Goal: Information Seeking & Learning: Learn about a topic

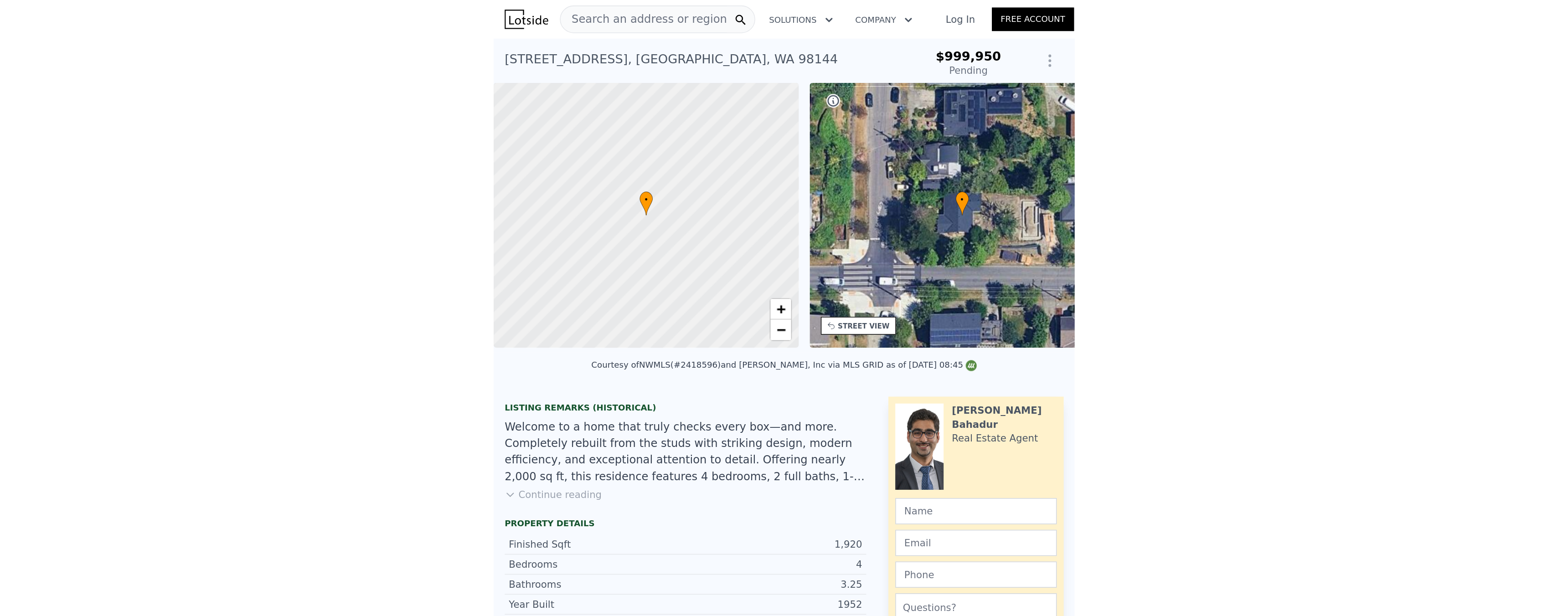
scroll to position [0, 4]
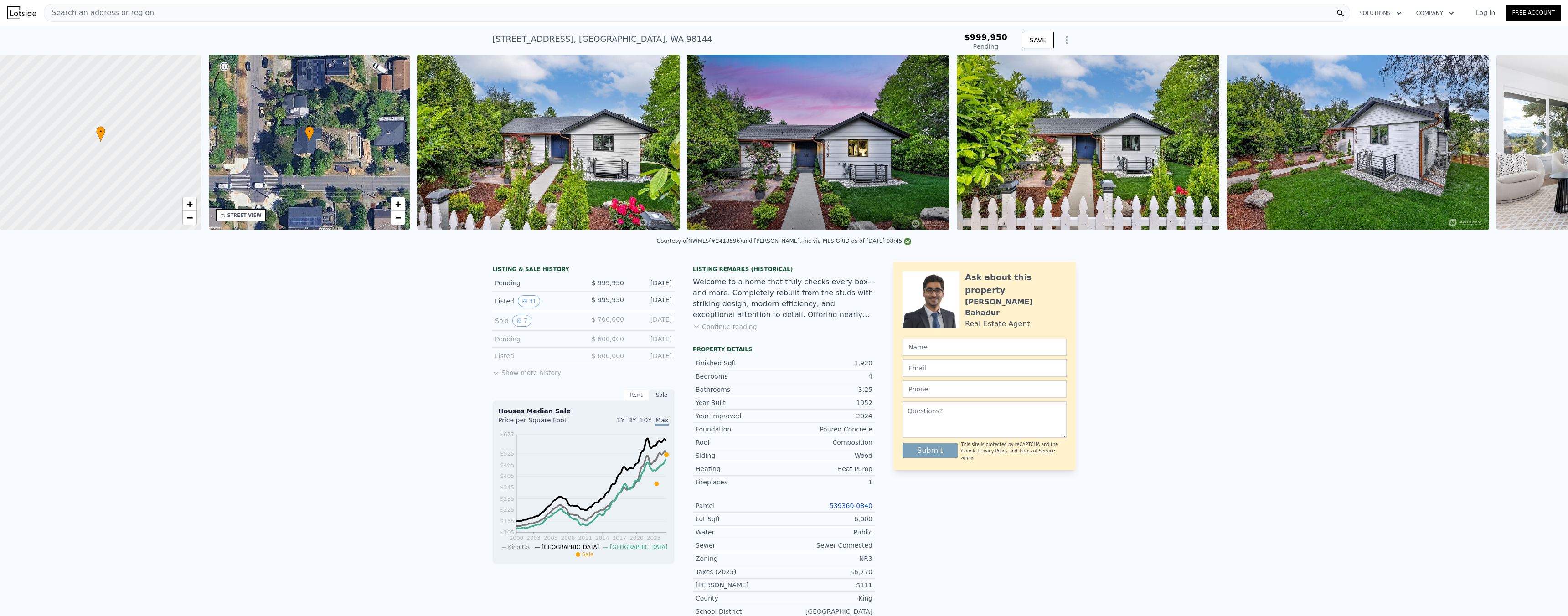
click at [383, 279] on div "LISTING & SALE HISTORY Pending $ 999,950 Aug 15, 2025 Listed 31 $ 999,950 Aug 7…" at bounding box center [784, 550] width 1568 height 590
click at [204, 17] on div "Search an address or region" at bounding box center [697, 13] width 1306 height 18
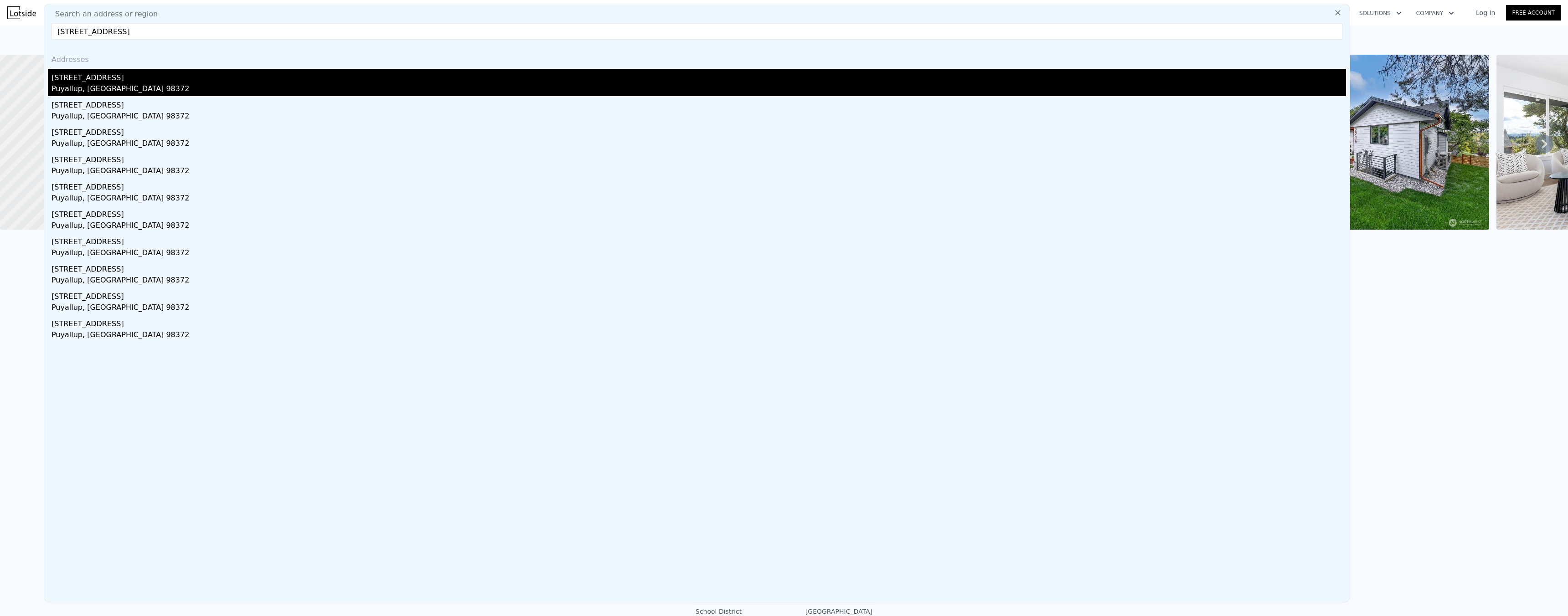
type input "1415 2nd St SE, Puyallup, WA 98372"
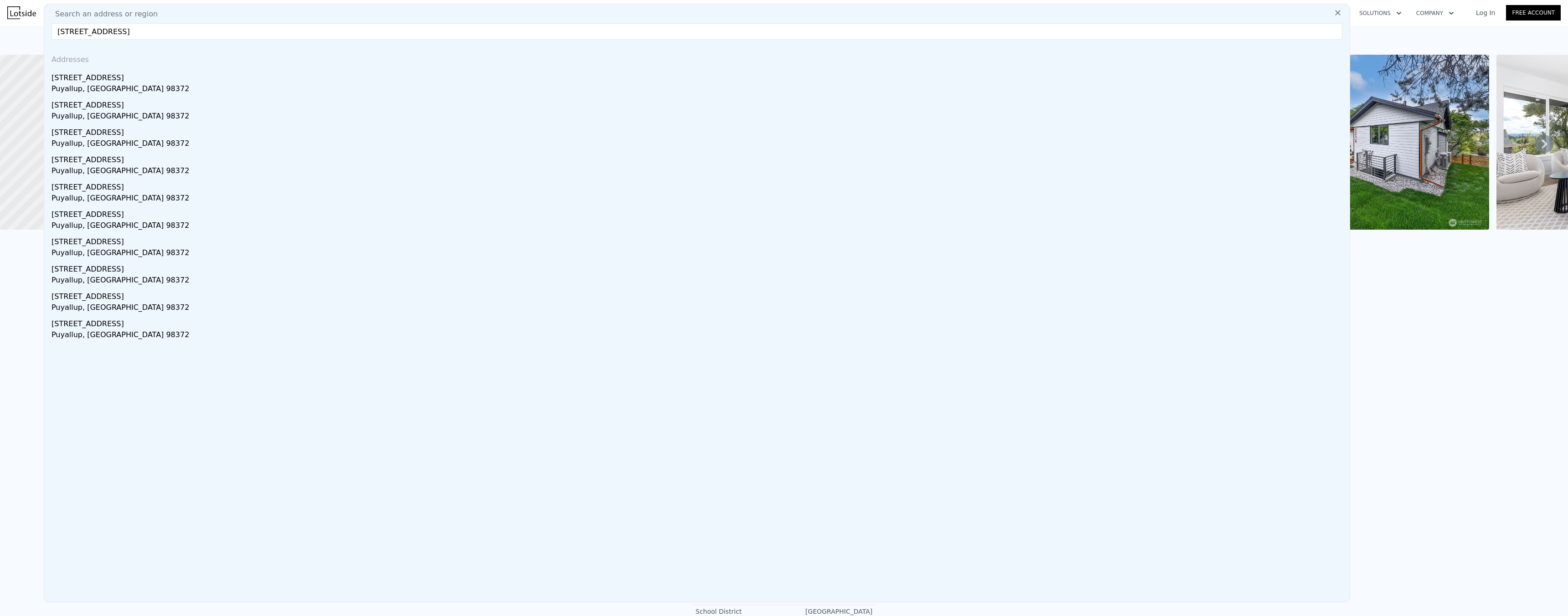
click at [150, 88] on div "Puyallup, WA 98372" at bounding box center [699, 89] width 1295 height 13
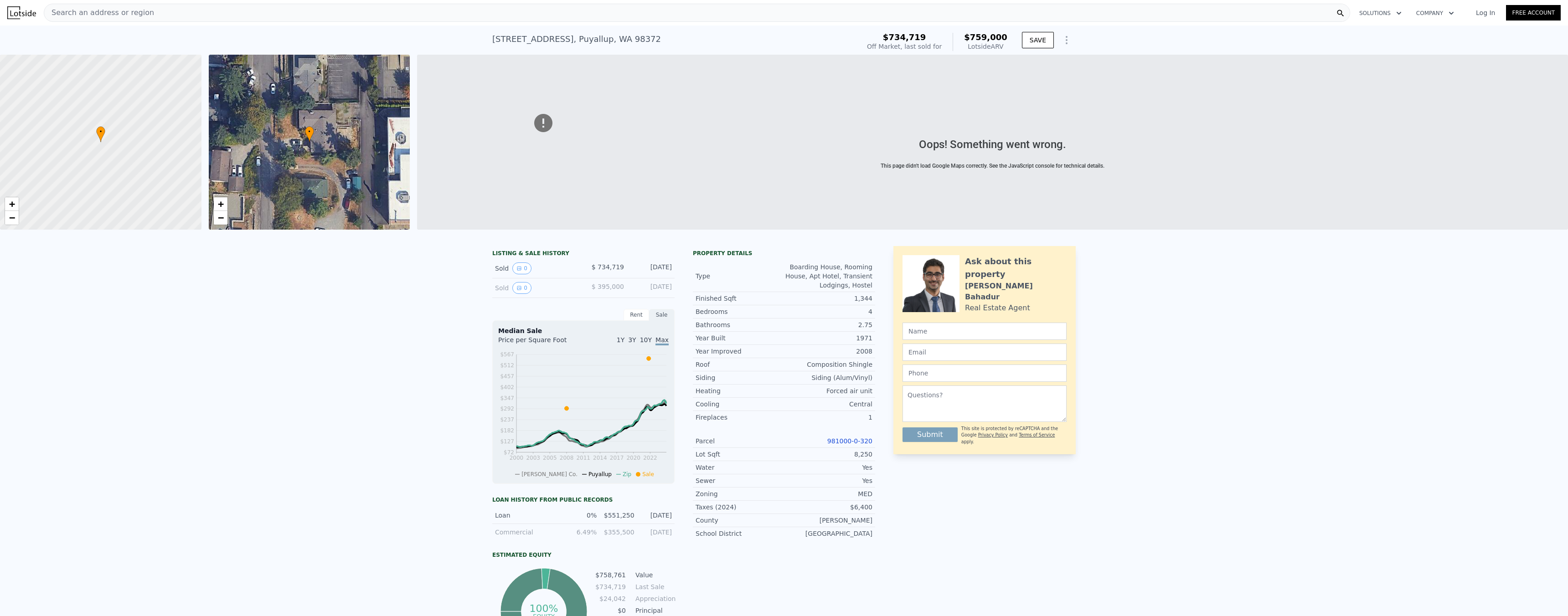
click at [250, 19] on div "Search an address or region" at bounding box center [697, 13] width 1306 height 18
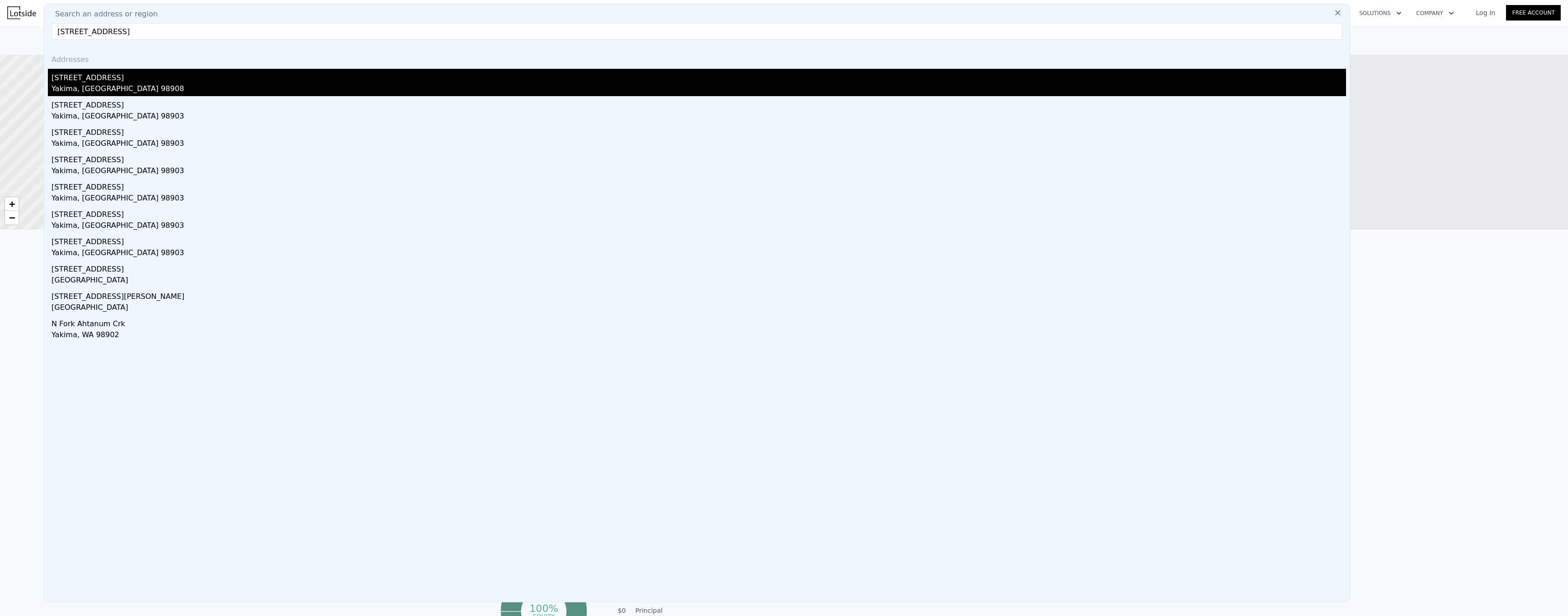
type input "[STREET_ADDRESS]"
click at [98, 81] on div "[STREET_ADDRESS]" at bounding box center [699, 76] width 1295 height 15
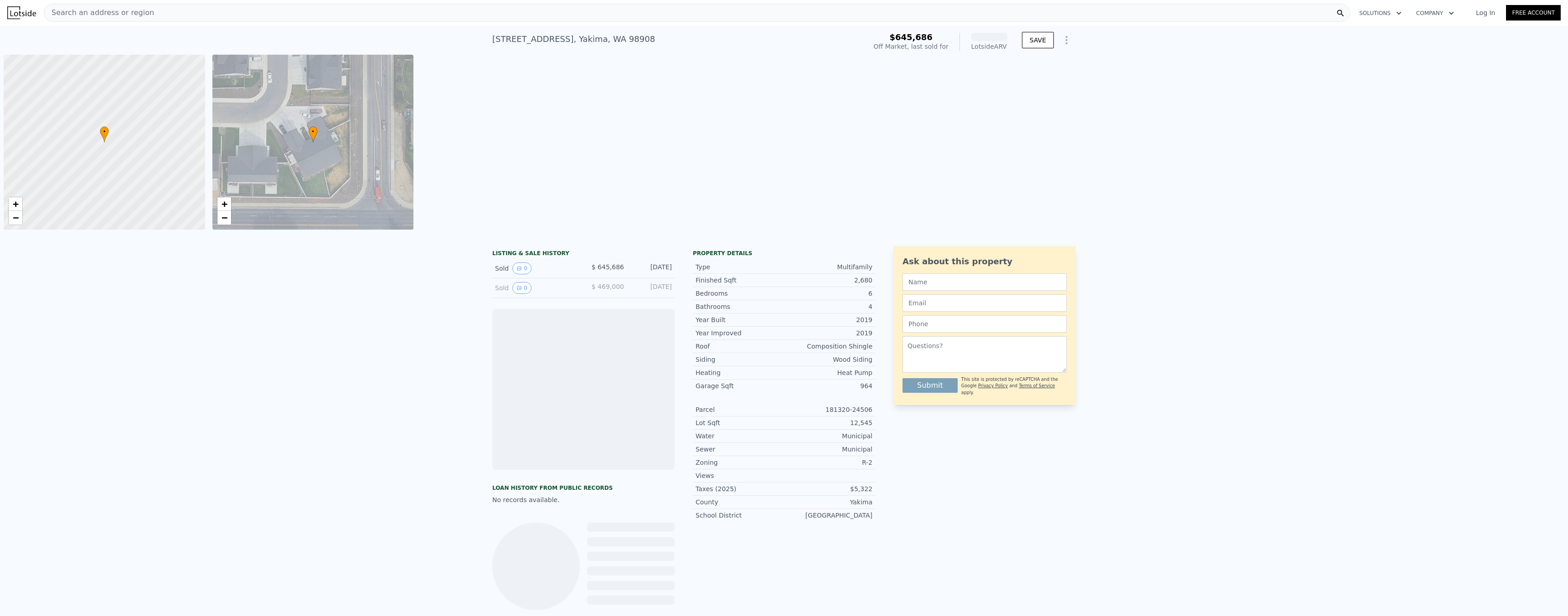
scroll to position [0, 4]
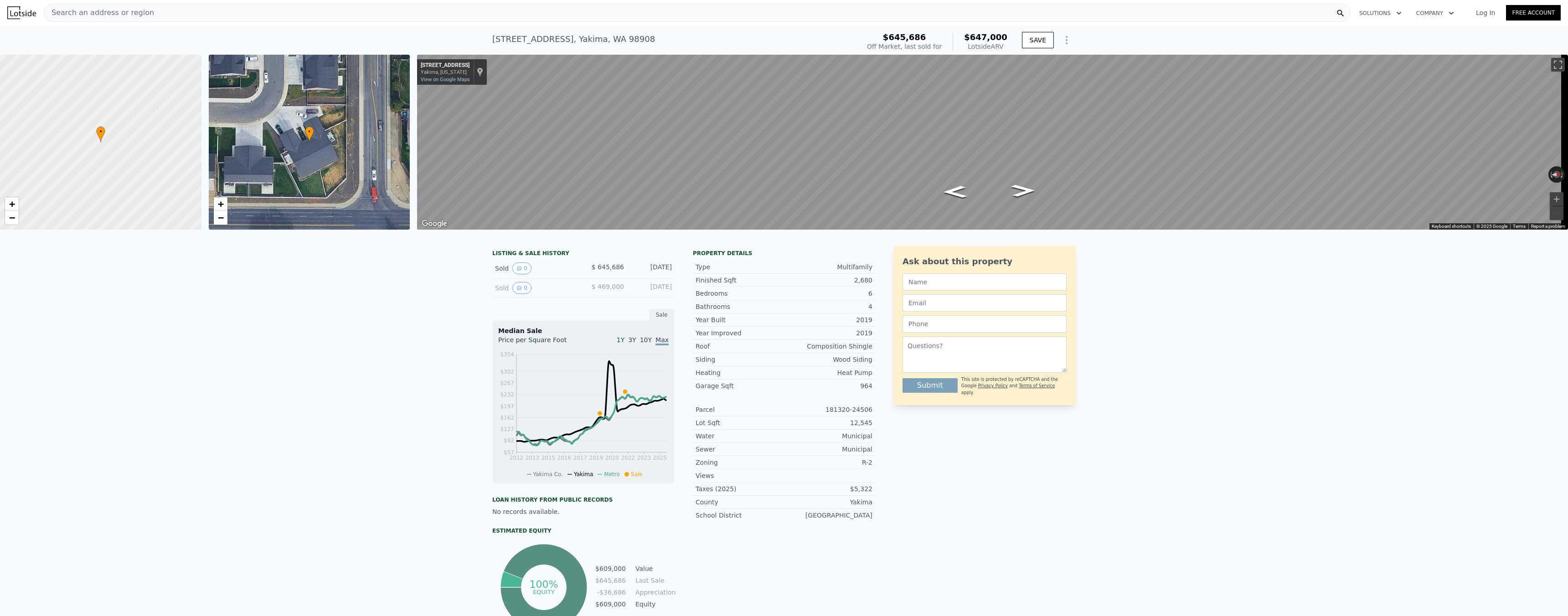
click at [112, 18] on div "Search an address or region" at bounding box center [99, 13] width 110 height 17
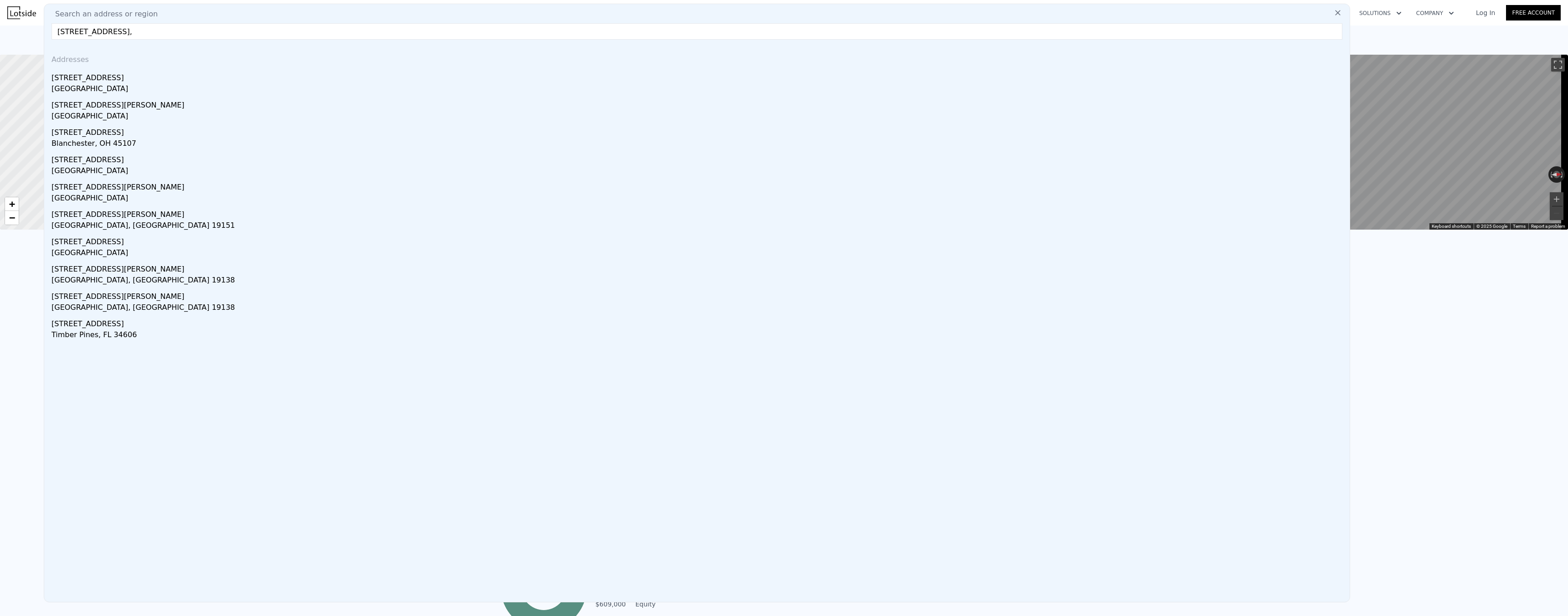
type input "[STREET_ADDRESS],"
drag, startPoint x: 148, startPoint y: 33, endPoint x: 52, endPoint y: 33, distance: 96.0
click at [52, 33] on input "[STREET_ADDRESS]," at bounding box center [697, 31] width 1291 height 16
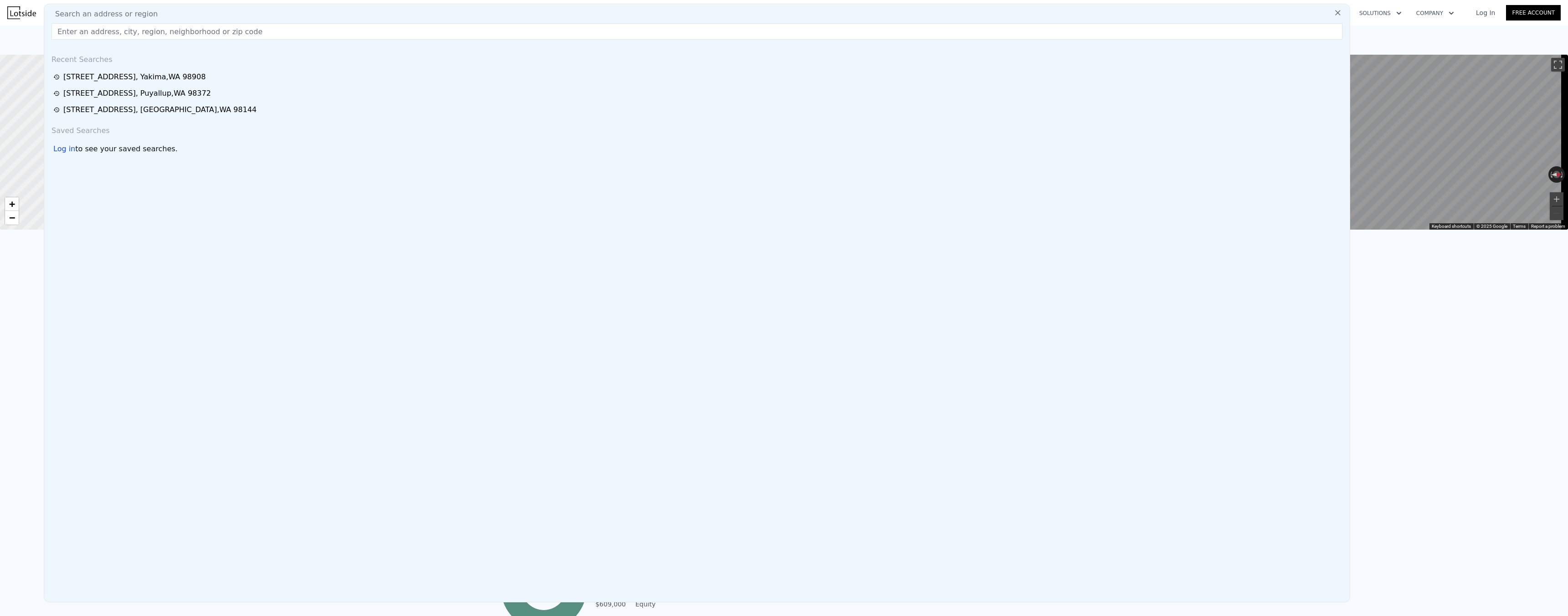
paste input "[STREET_ADDRESS]"
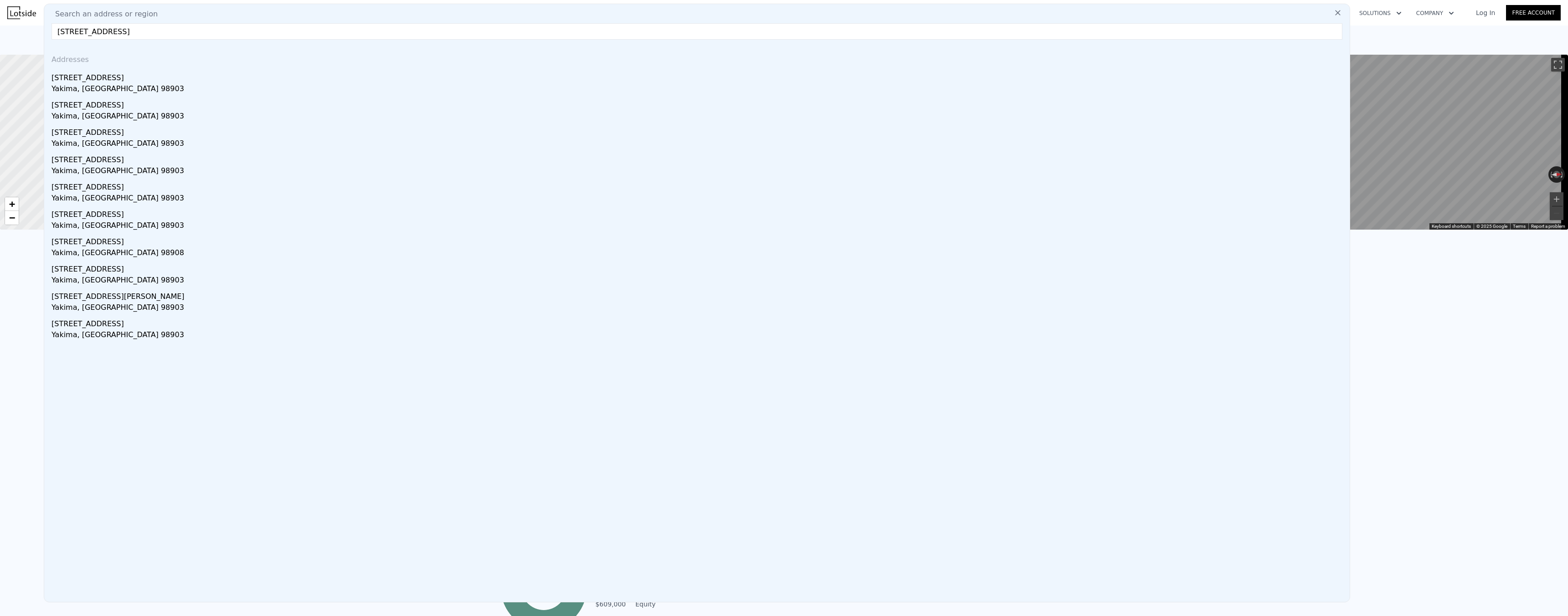
click at [144, 31] on input "[STREET_ADDRESS]" at bounding box center [697, 31] width 1291 height 16
type input "[STREET_ADDRESS]"
drag, startPoint x: 151, startPoint y: 35, endPoint x: 43, endPoint y: 35, distance: 108.0
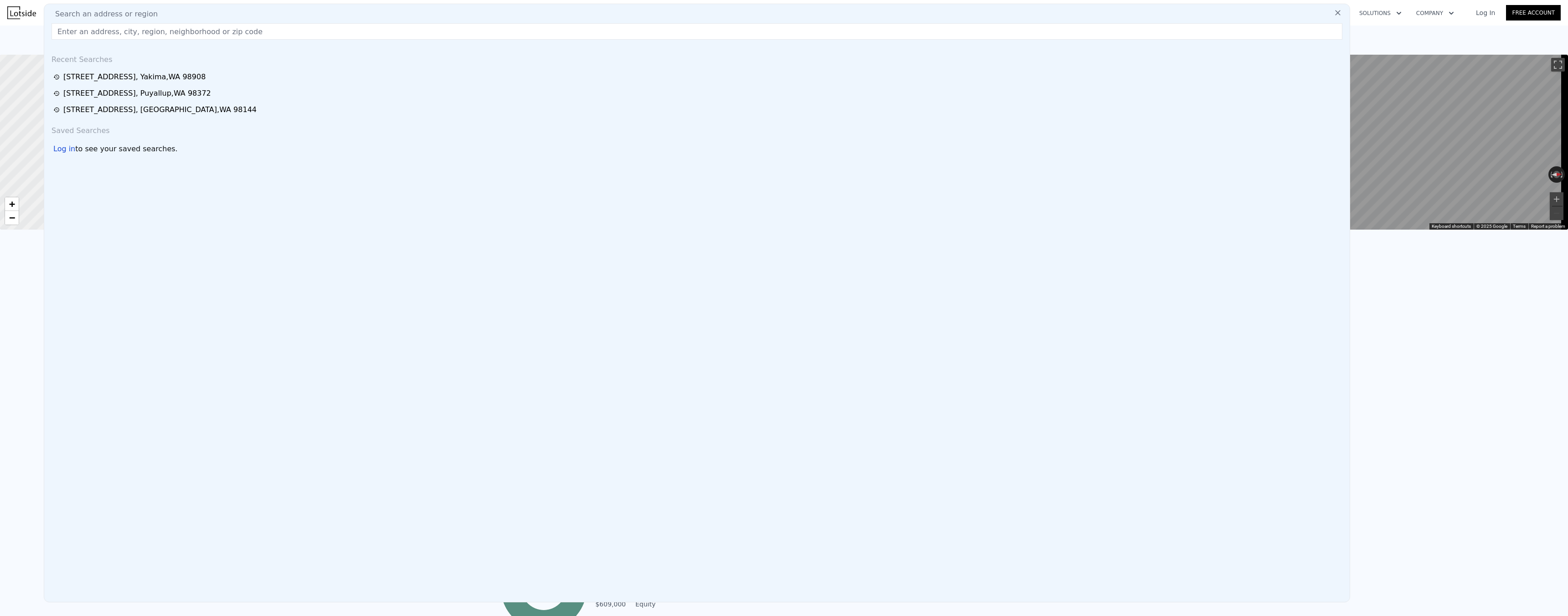
paste input "[STREET_ADDRESS]"
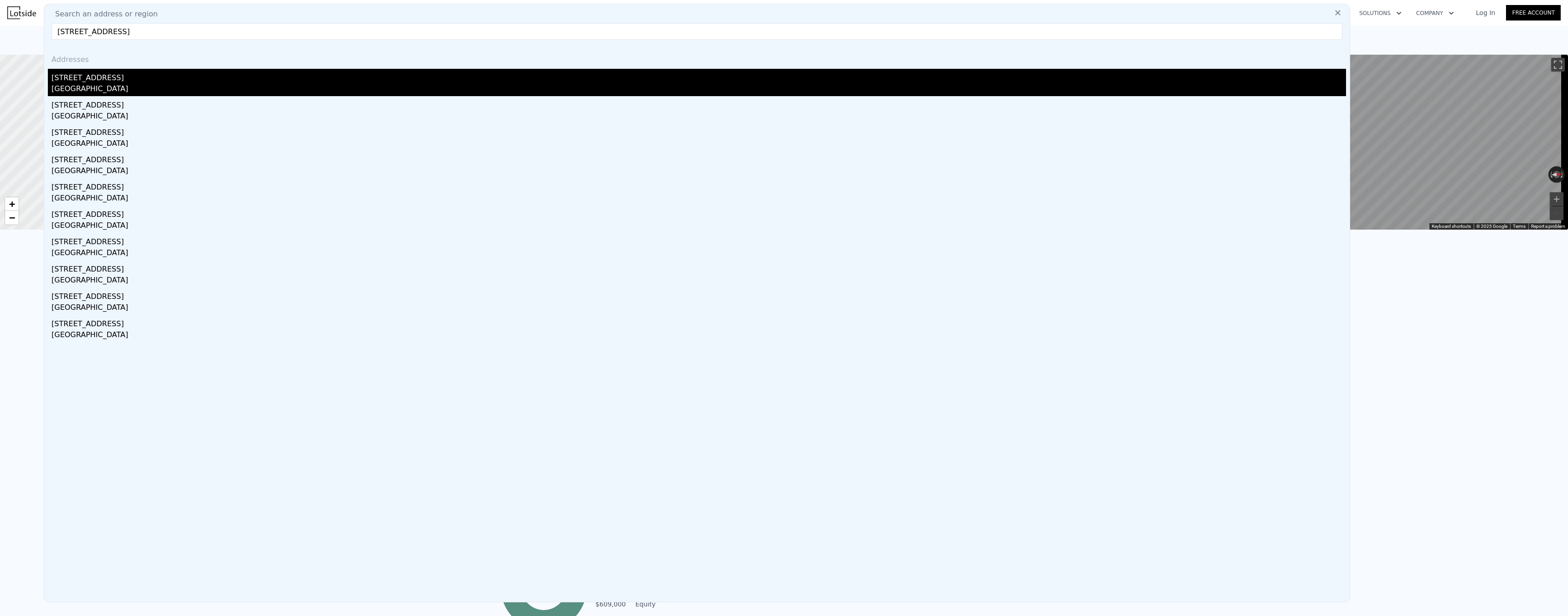
type input "[STREET_ADDRESS]"
click at [115, 83] on div "[GEOGRAPHIC_DATA]" at bounding box center [699, 89] width 1295 height 13
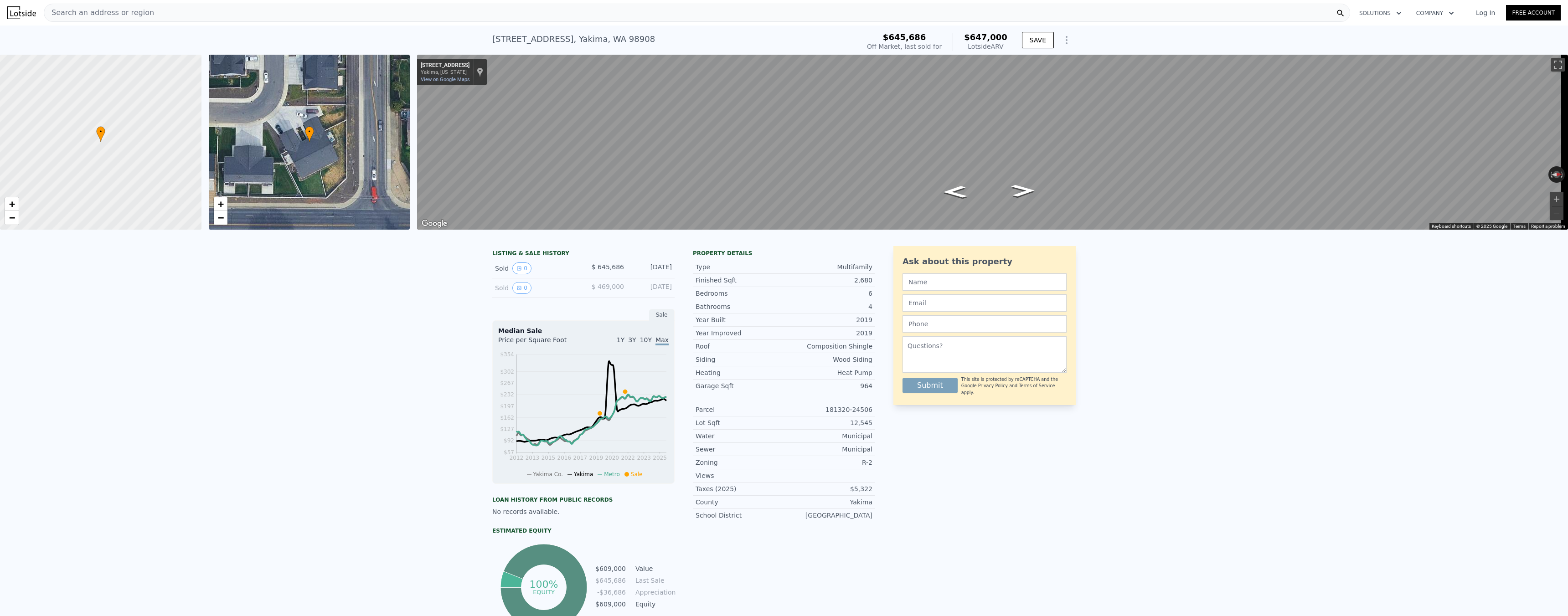
type input "3"
type input "1.75"
type input "2.5"
type input "1560"
type input "2172"
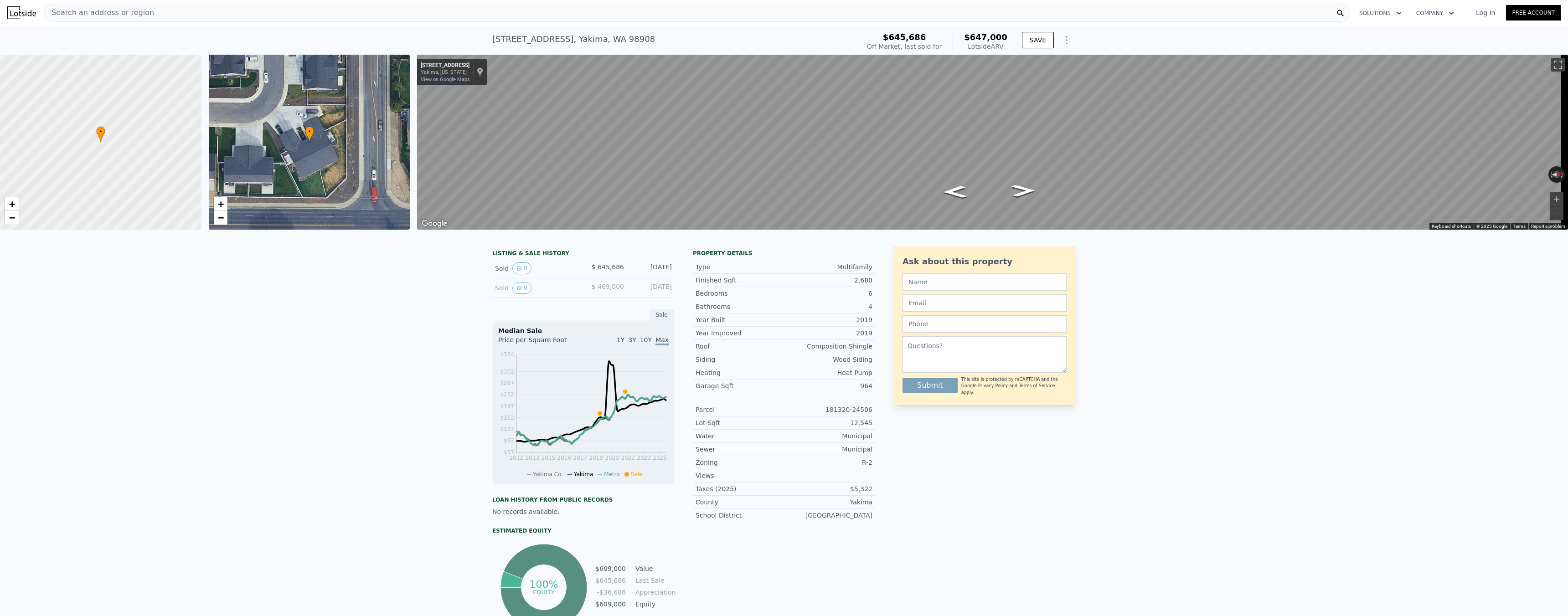
type input "9000"
type input "23000"
type input "$ 790,000"
type input "5"
type input "-$ 13,710"
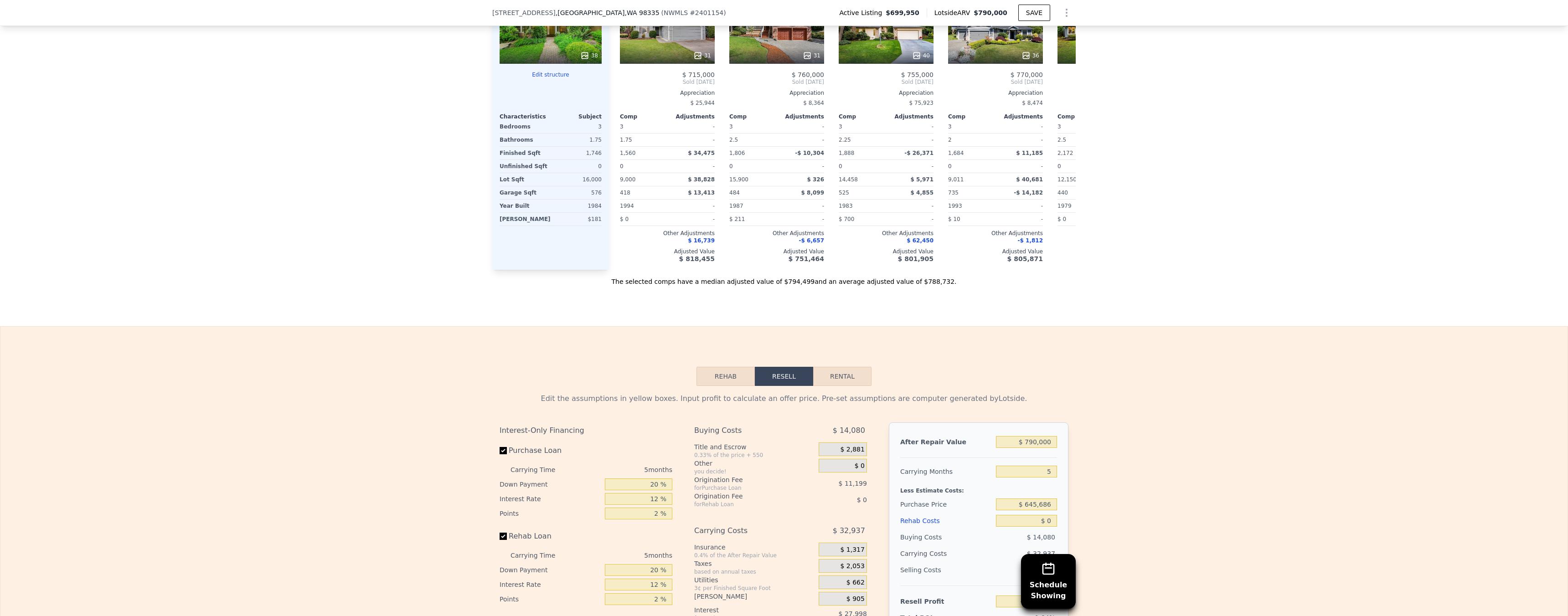
scroll to position [1161, 0]
click at [1027, 450] on input "$ 790,000" at bounding box center [1026, 444] width 61 height 12
type input "$ 7"
type input "-$ 746,193"
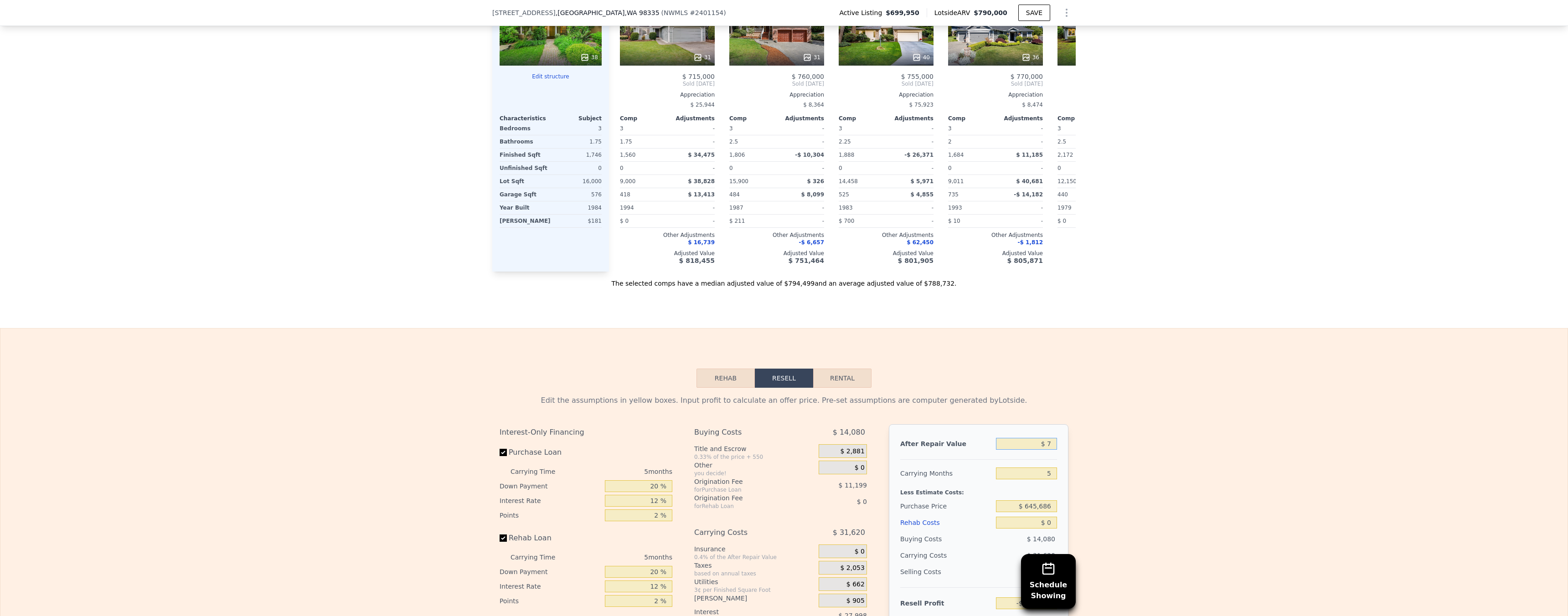
type input "$ 75"
type input "-$ 746,130"
type input "$ 750"
type input "-$ 745,504"
type input "$ 7,500"
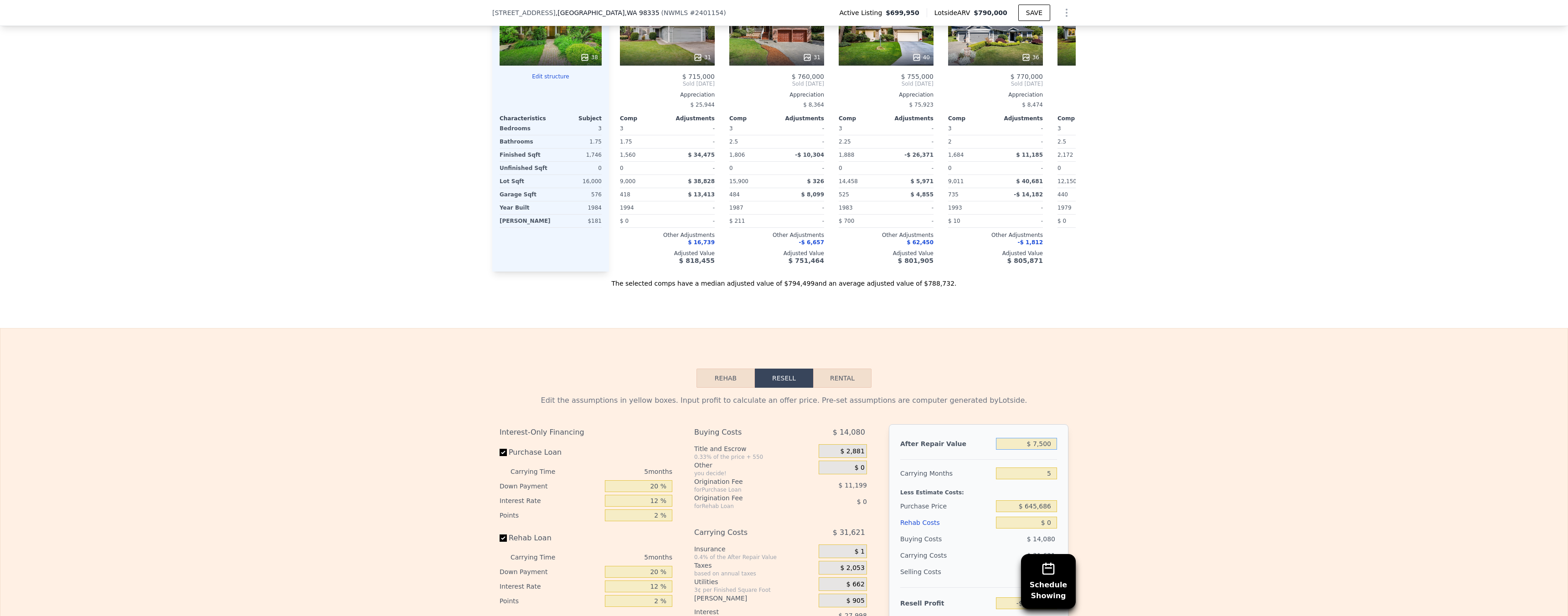
type input "-$ 739,248"
type input "$ 75,000"
type input "-$ 676,660"
type input "$ 750,000"
type input "-$ 50,798"
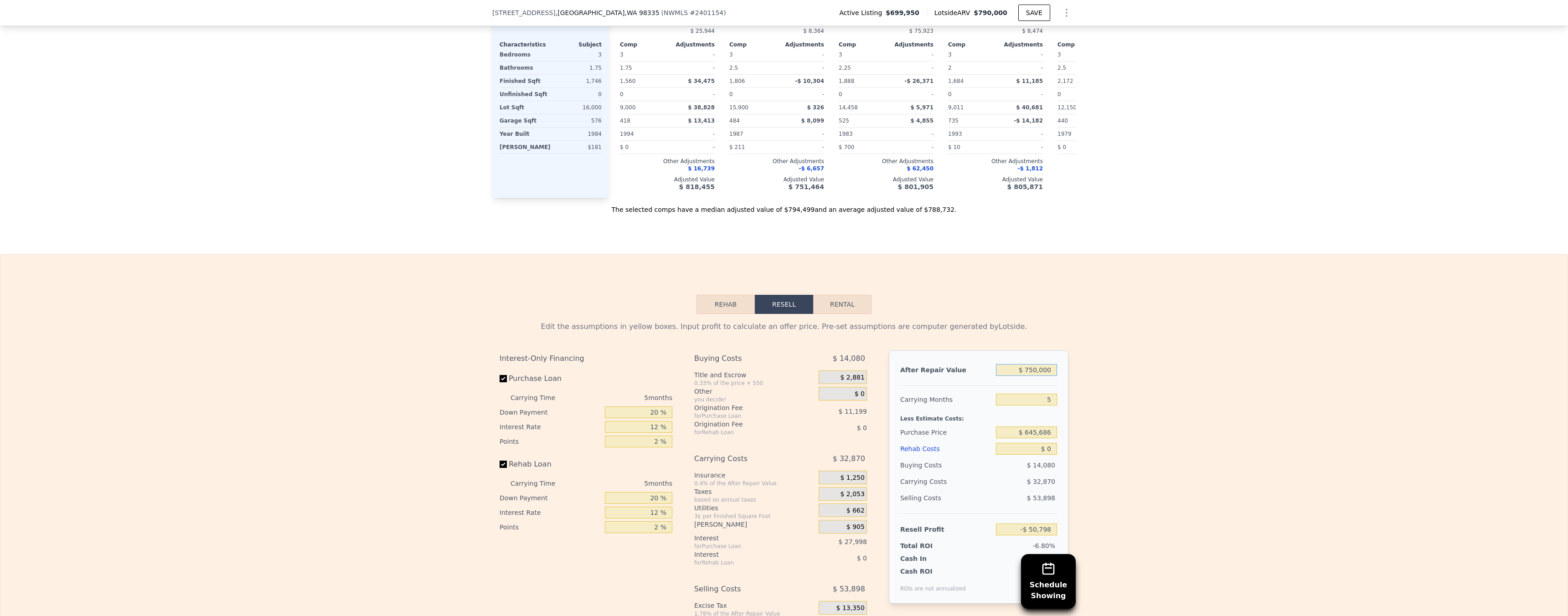
scroll to position [1330, 0]
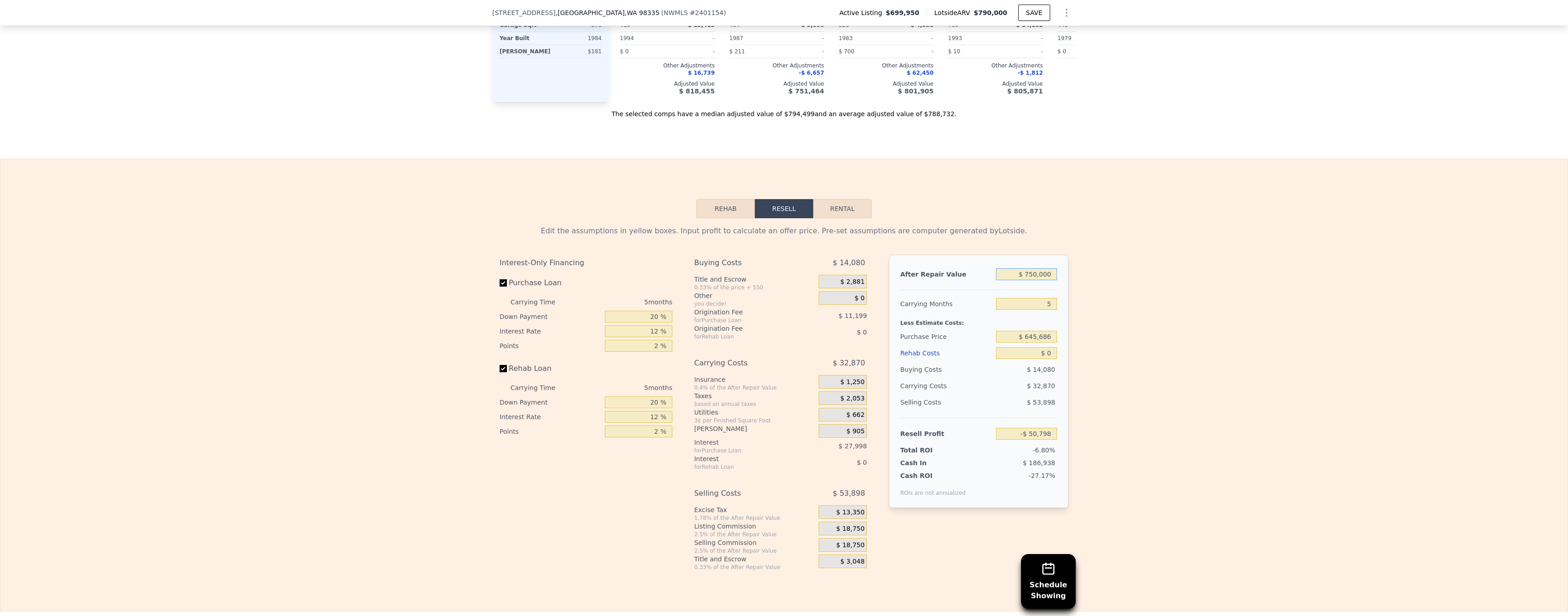
type input "$ 750,000"
click at [1029, 343] on input "$ 645,686" at bounding box center [1026, 337] width 61 height 12
type input "$ 400,000"
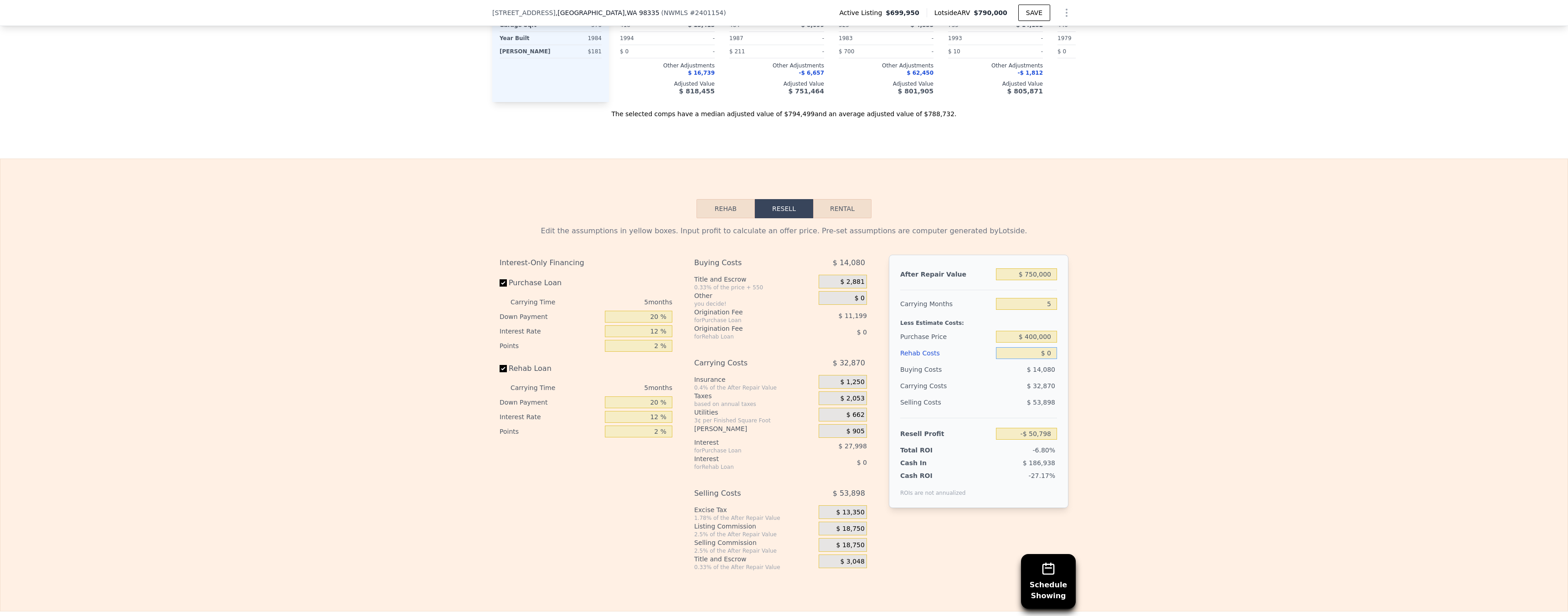
click at [1043, 359] on input "$ 0" at bounding box center [1026, 353] width 61 height 12
type input "$ 266,950"
type input "$ 10"
type input "$ 266,940"
type input "$ 170"
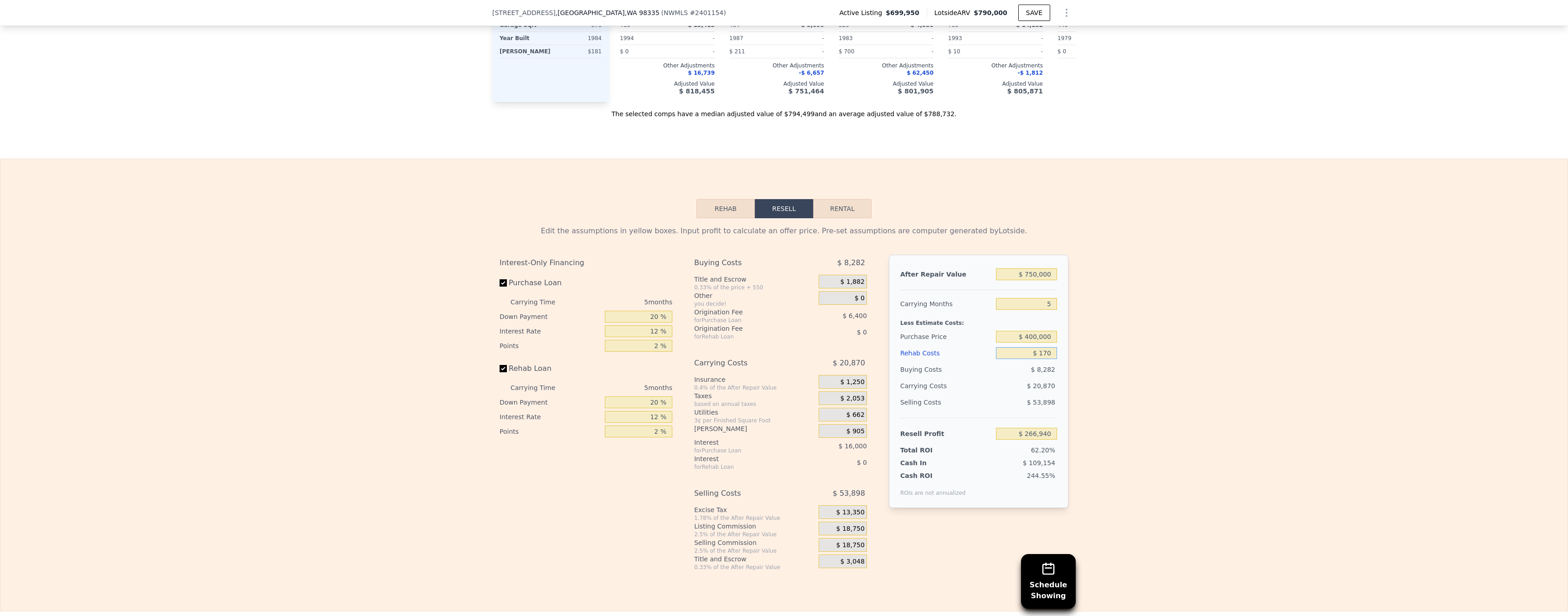
type input "$ 266,772"
type input "$ 1,700"
type input "$ 265,153"
type input "$ 17,000"
type input "$ 248,998"
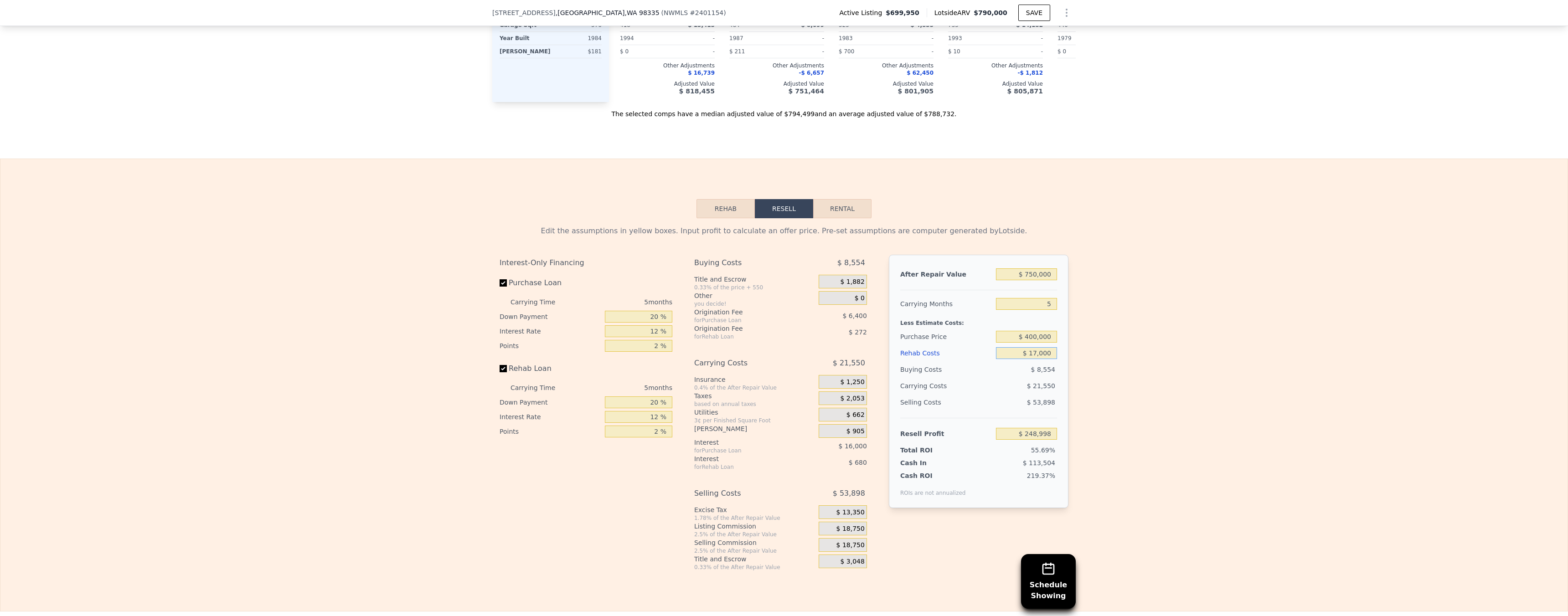
type input "$ 170,000"
type input "$ 87,430"
type input "$ 170,000"
click at [1144, 363] on div "Edit the assumptions in yellow boxes. Input profit to calculate an offer price.…" at bounding box center [784, 395] width 1567 height 353
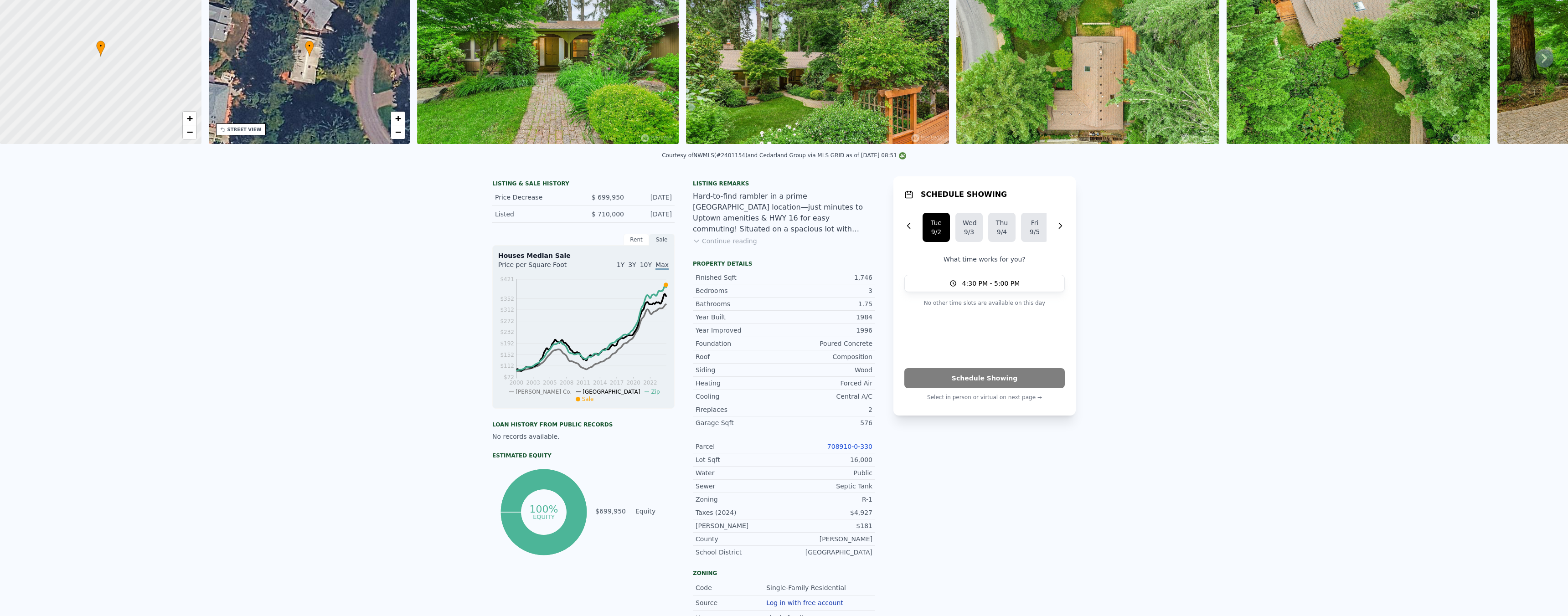
scroll to position [0, 0]
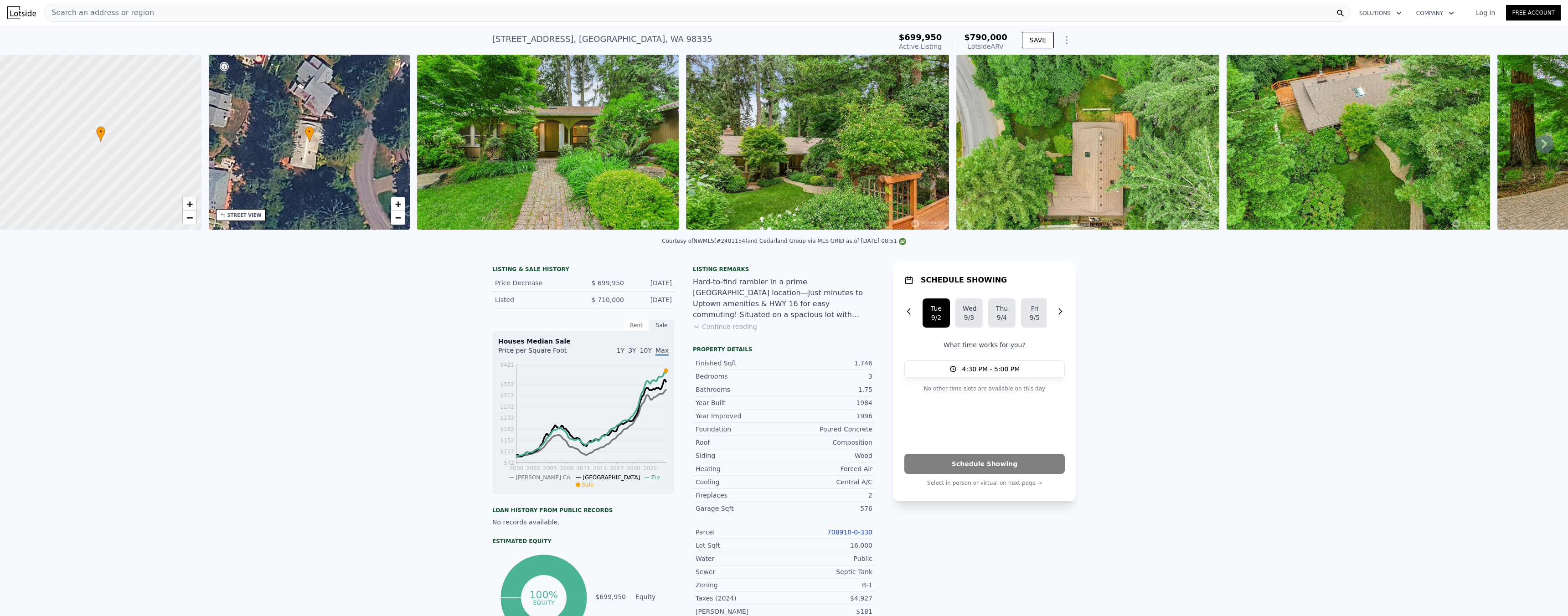
click at [350, 15] on div "Search an address or region" at bounding box center [697, 13] width 1306 height 18
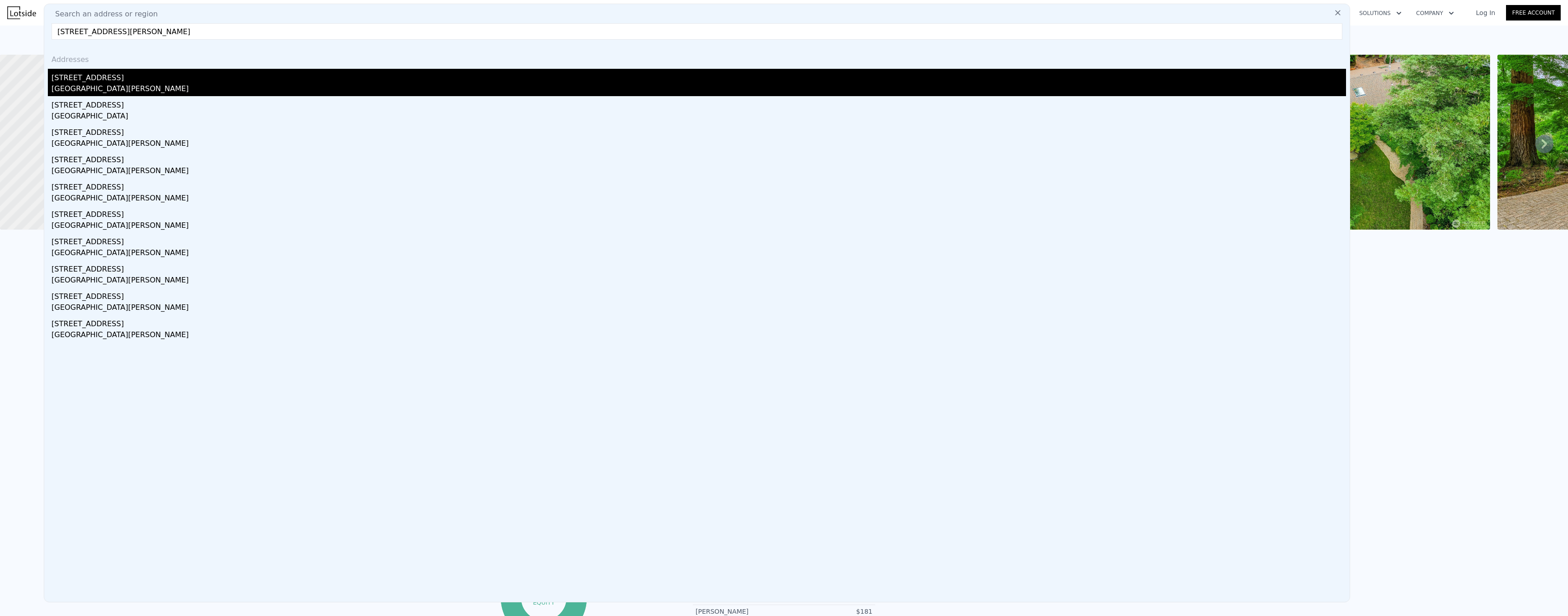
type input "[STREET_ADDRESS][PERSON_NAME]"
click at [83, 85] on div "[GEOGRAPHIC_DATA][PERSON_NAME]" at bounding box center [699, 89] width 1295 height 13
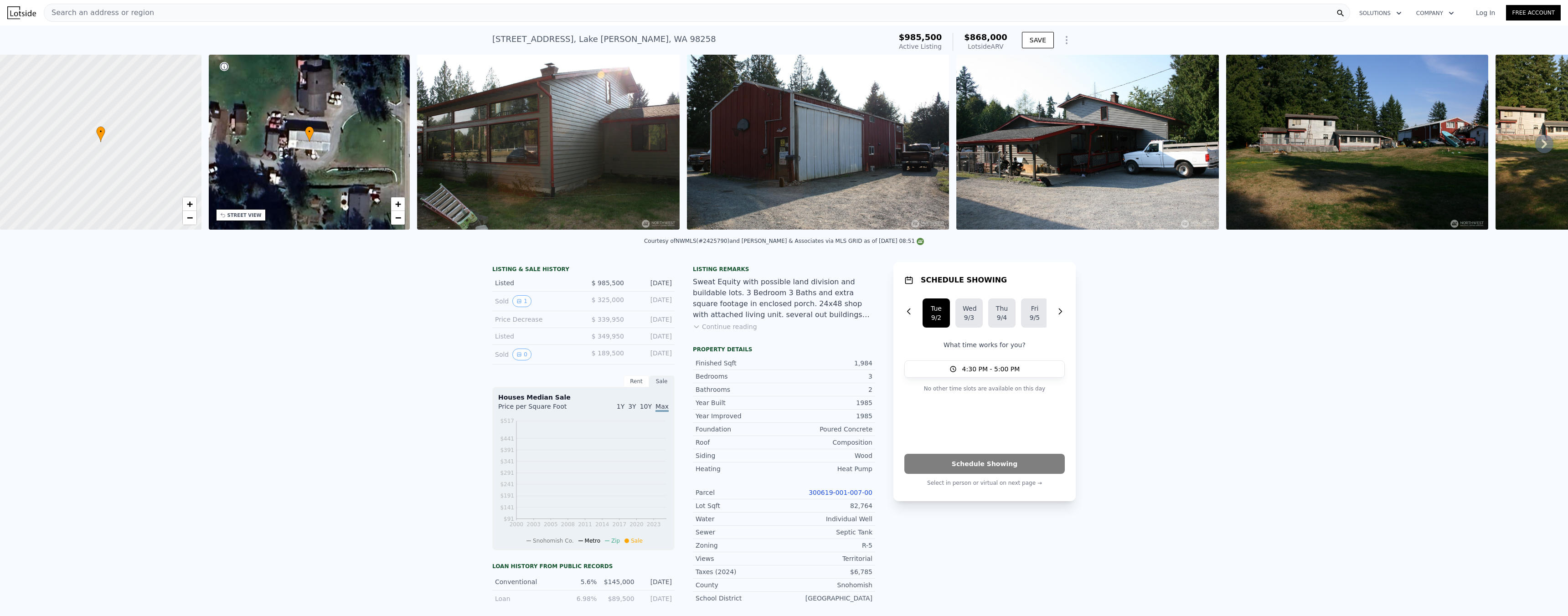
click at [146, 16] on div "Search an address or region" at bounding box center [697, 13] width 1306 height 18
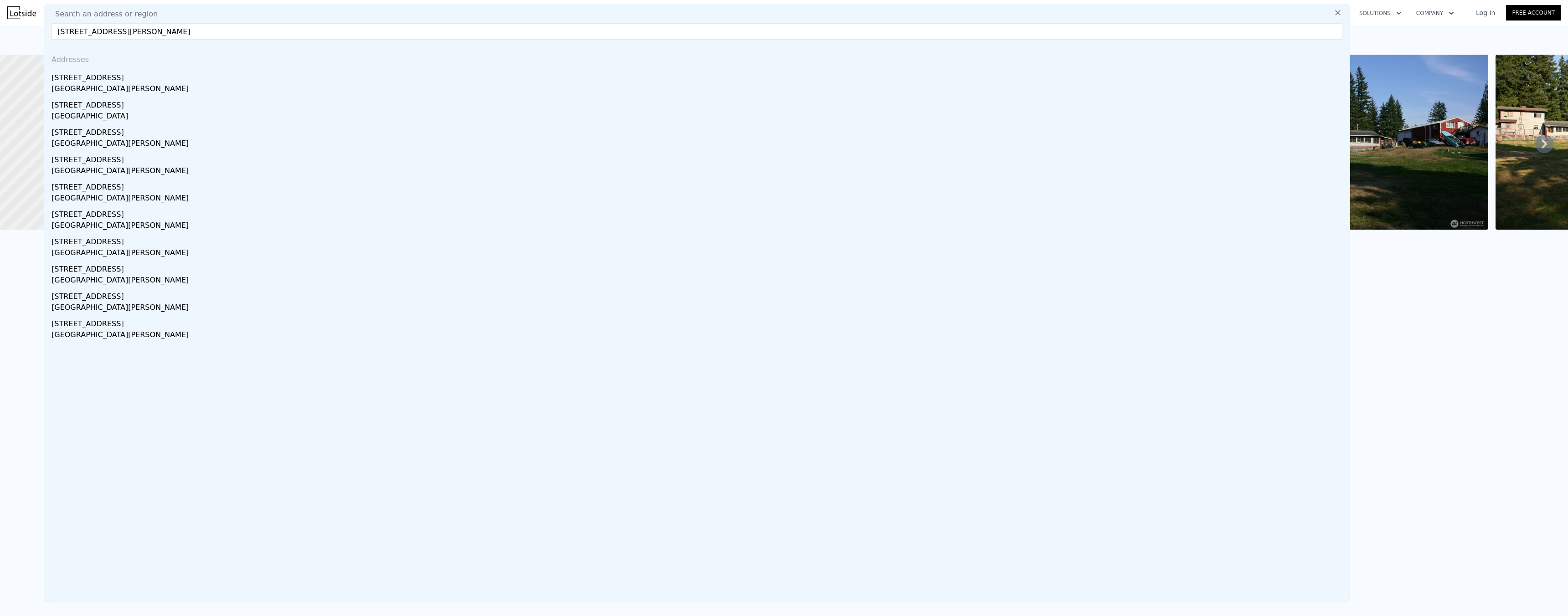
type input "[STREET_ADDRESS][PERSON_NAME]"
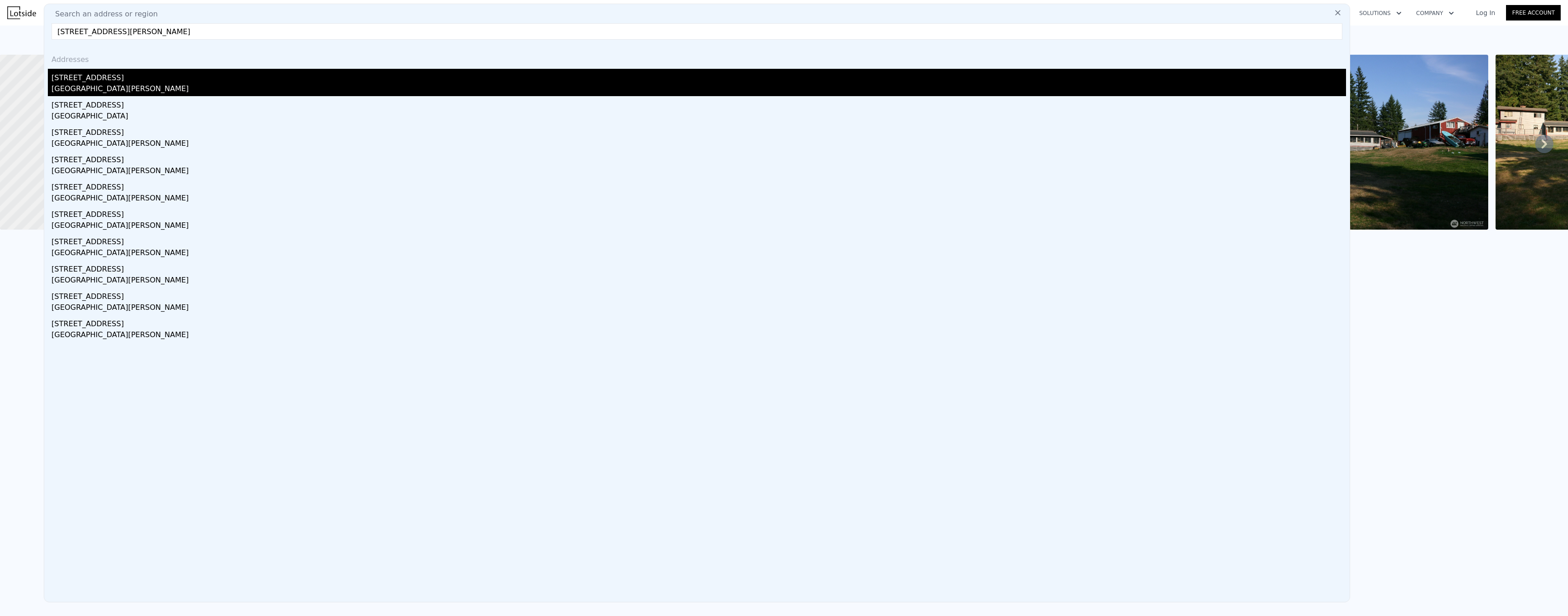
click at [92, 83] on div "[GEOGRAPHIC_DATA][PERSON_NAME]" at bounding box center [699, 89] width 1295 height 13
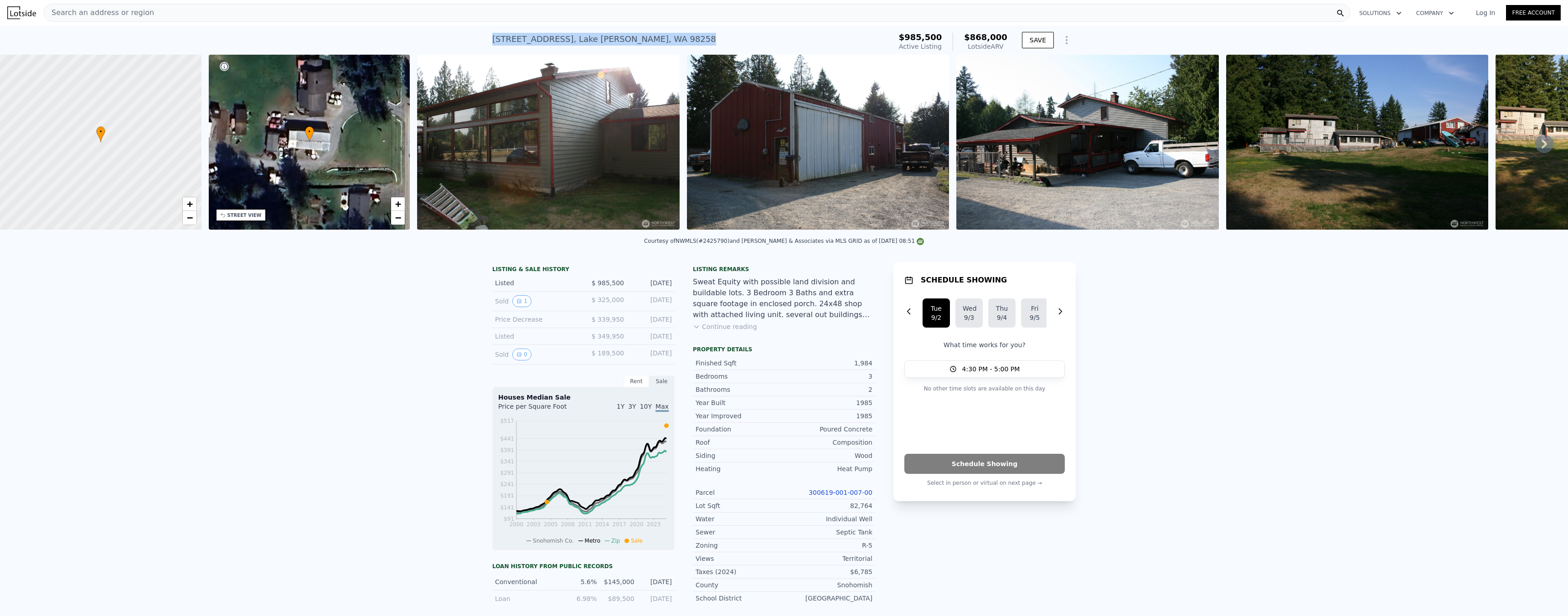
drag, startPoint x: 658, startPoint y: 40, endPoint x: 489, endPoint y: 37, distance: 169.0
click at [492, 37] on div "[STREET_ADDRESS][PERSON_NAME] Active at $985,500 (~ARV $868k )" at bounding box center [690, 42] width 396 height 26
copy div "[STREET_ADDRESS][PERSON_NAME]"
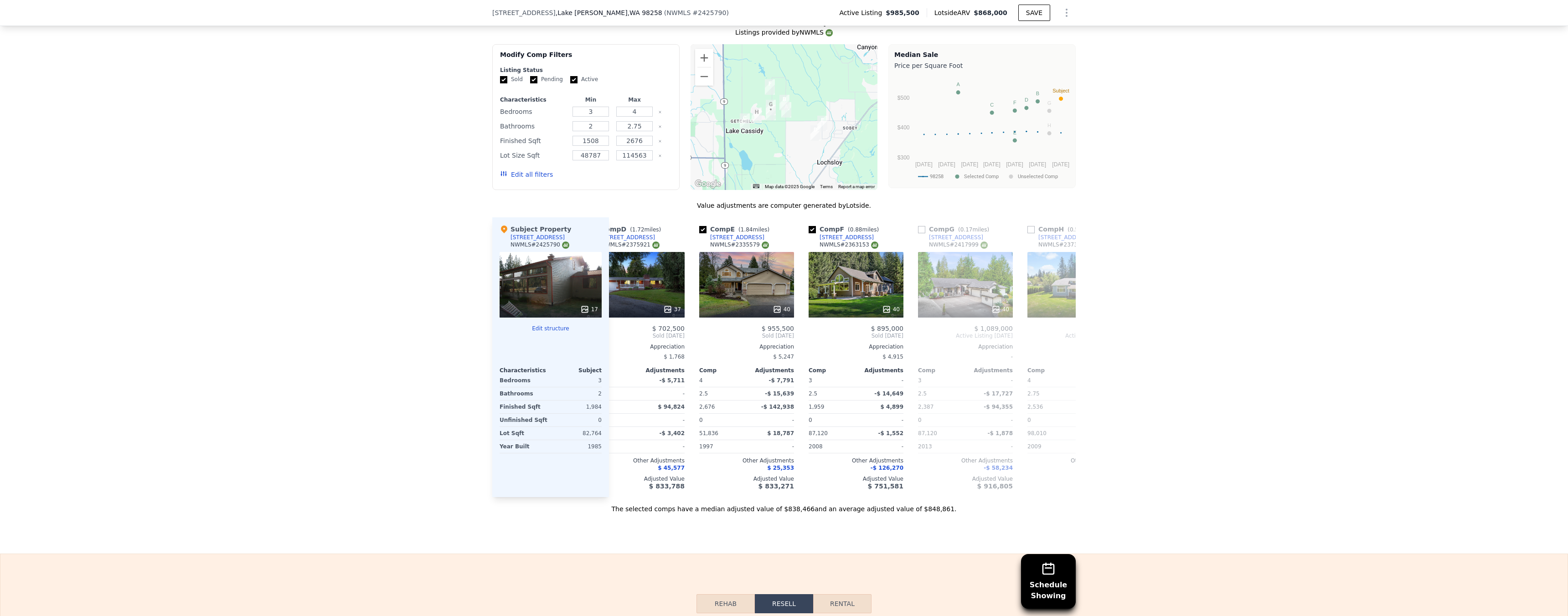
scroll to position [0, 359]
click at [881, 314] on icon at bounding box center [886, 309] width 9 height 9
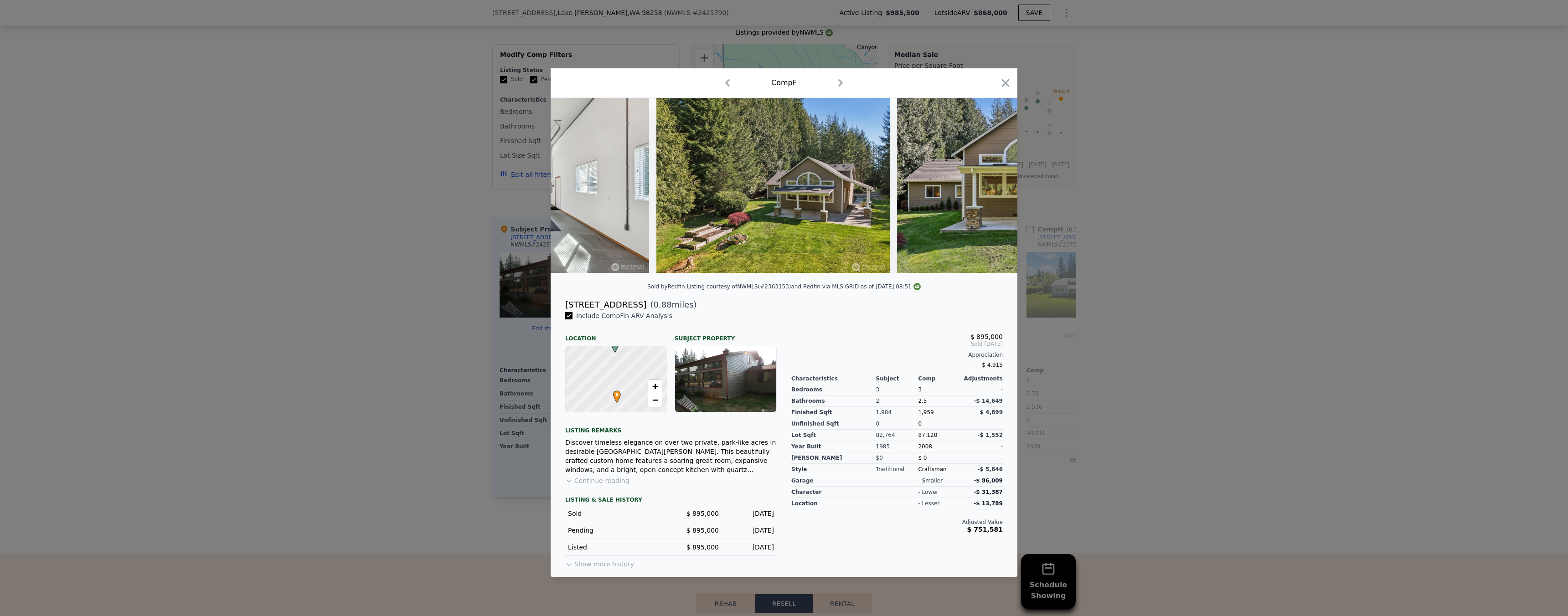
scroll to position [0, 9992]
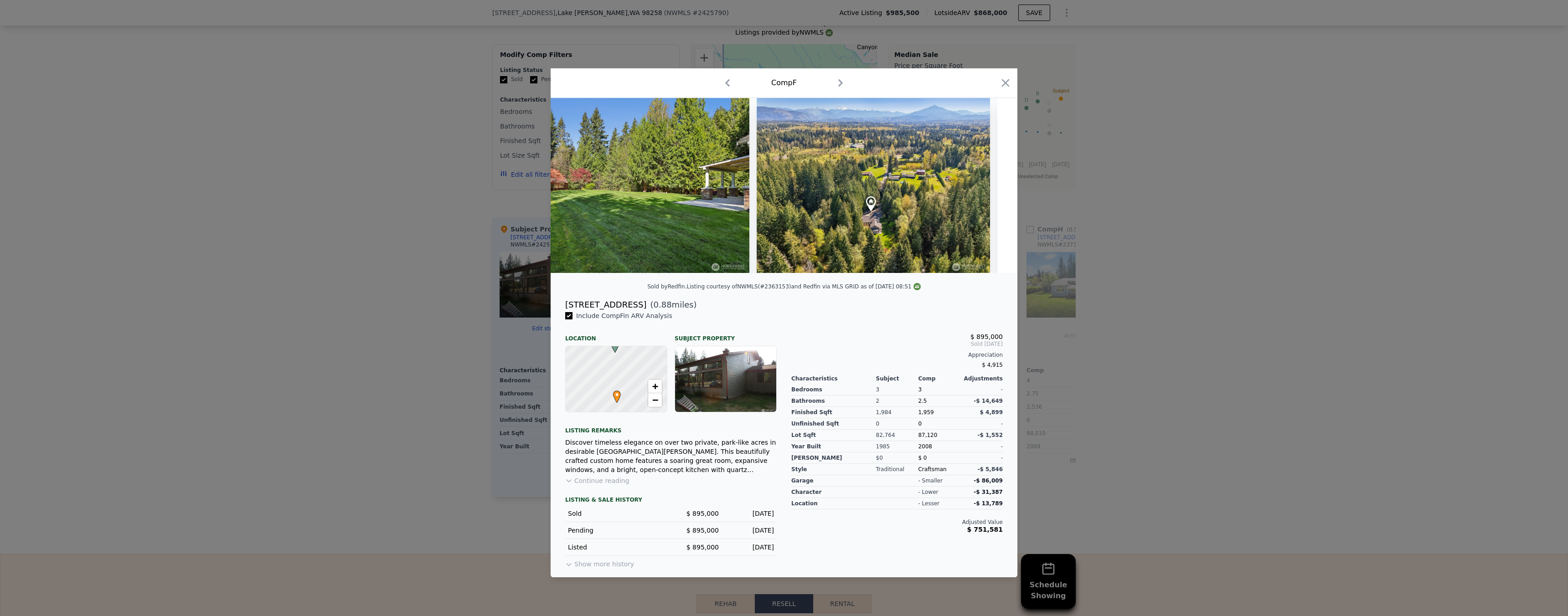
click at [1231, 290] on div at bounding box center [784, 308] width 1568 height 616
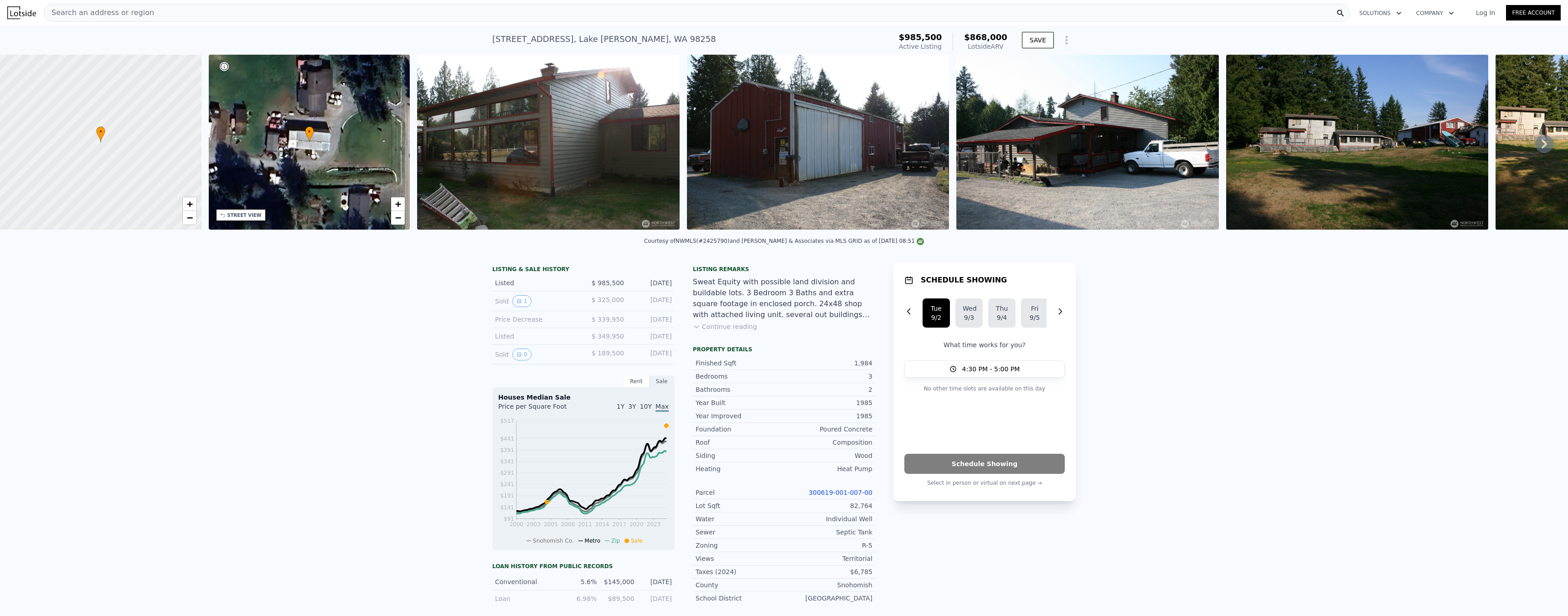
click at [175, 17] on div "Search an address or region" at bounding box center [697, 13] width 1306 height 18
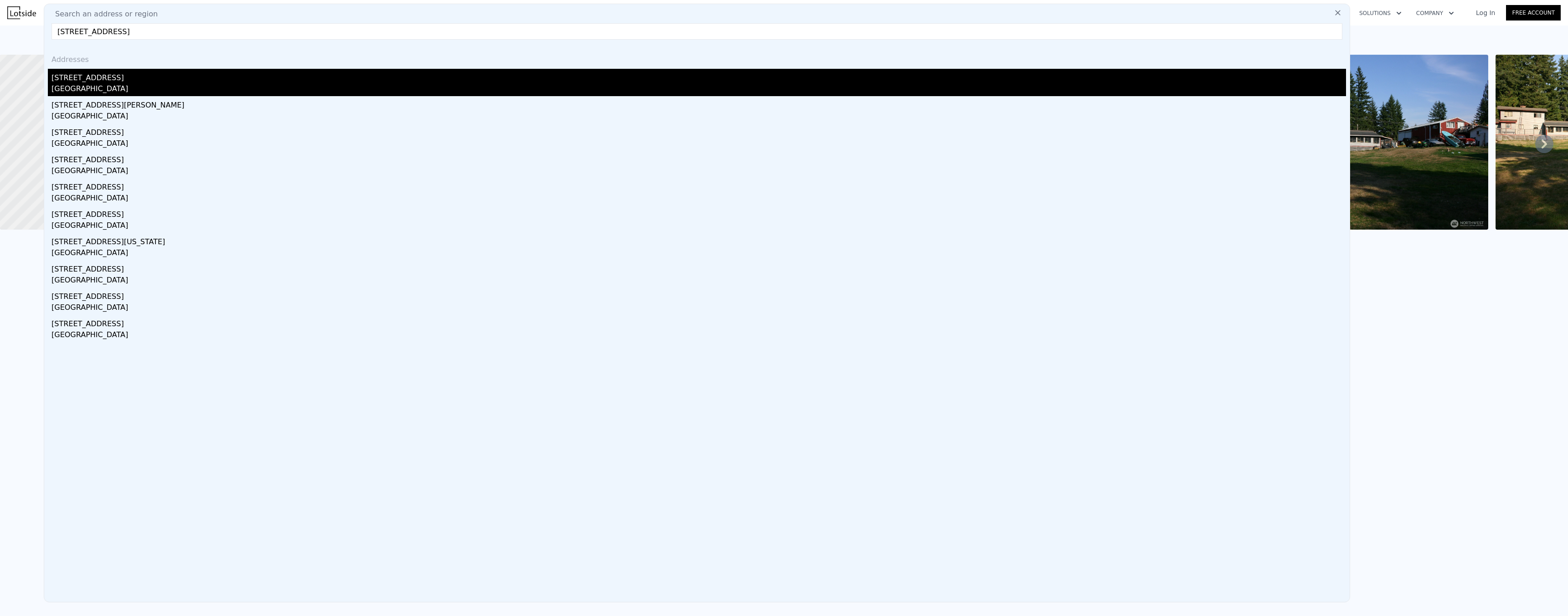
type input "[STREET_ADDRESS]"
click at [85, 79] on div "[STREET_ADDRESS]" at bounding box center [699, 76] width 1295 height 15
type input "2"
type input "3"
type input "1"
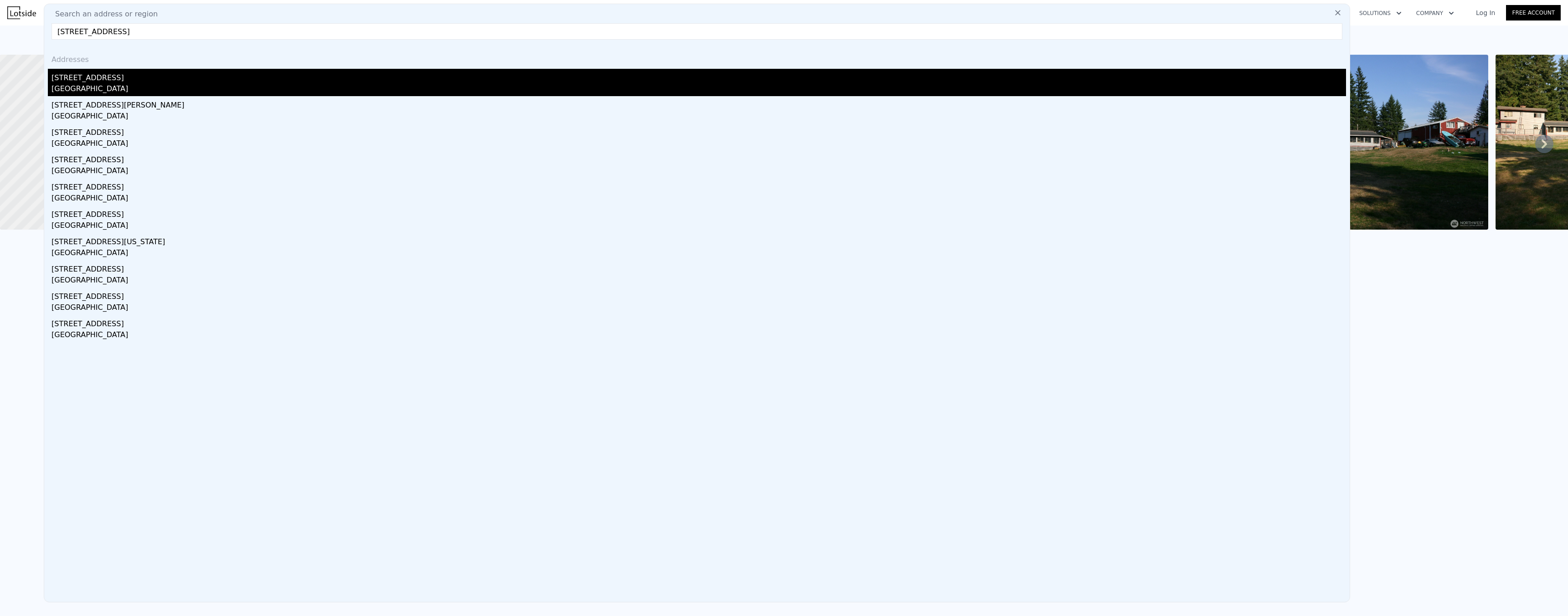
type input "2"
type input "800"
type input "1472"
type input "3049"
type input "5227"
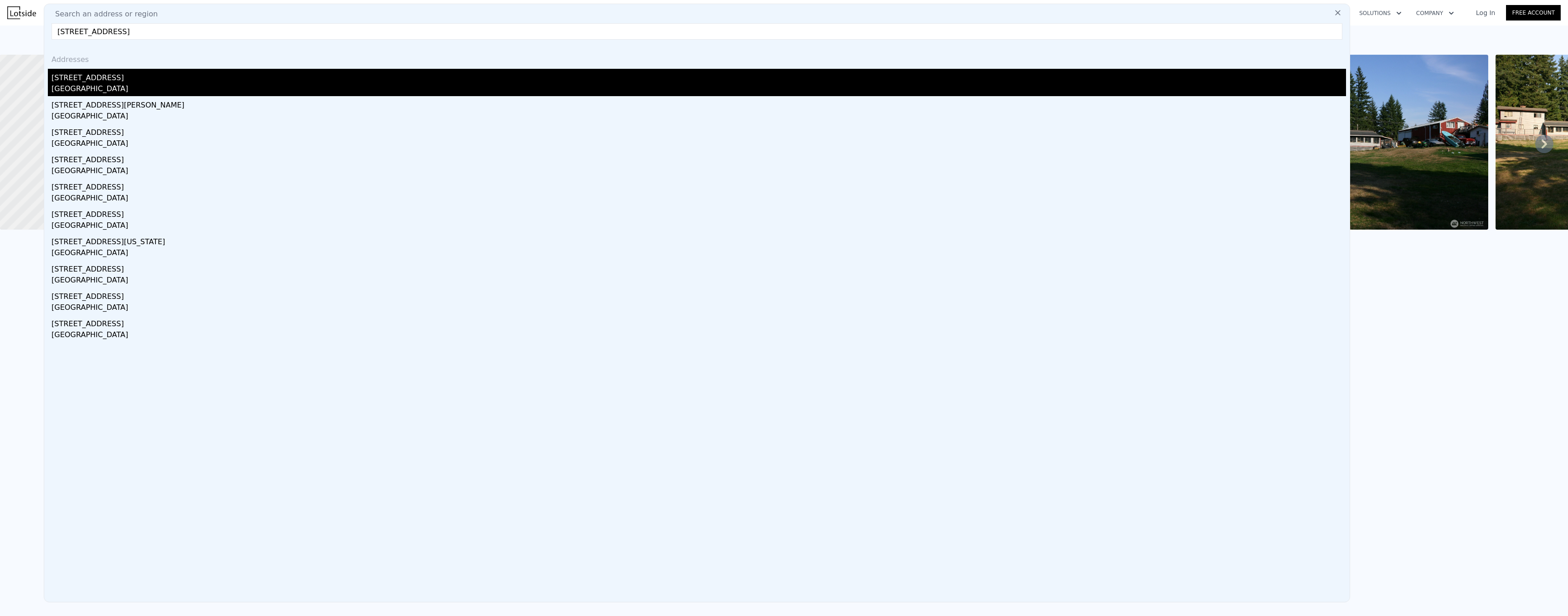
type input "$ 590,000"
type input "$ 64,642"
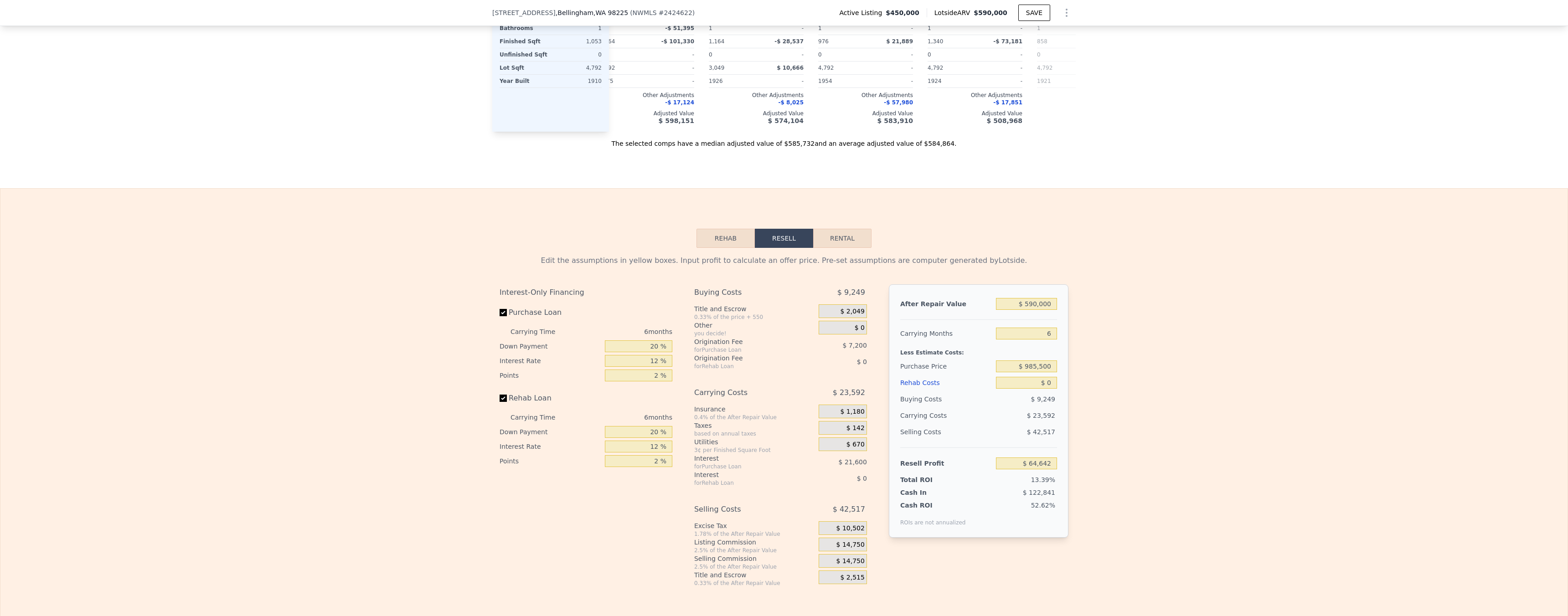
scroll to position [1099, 0]
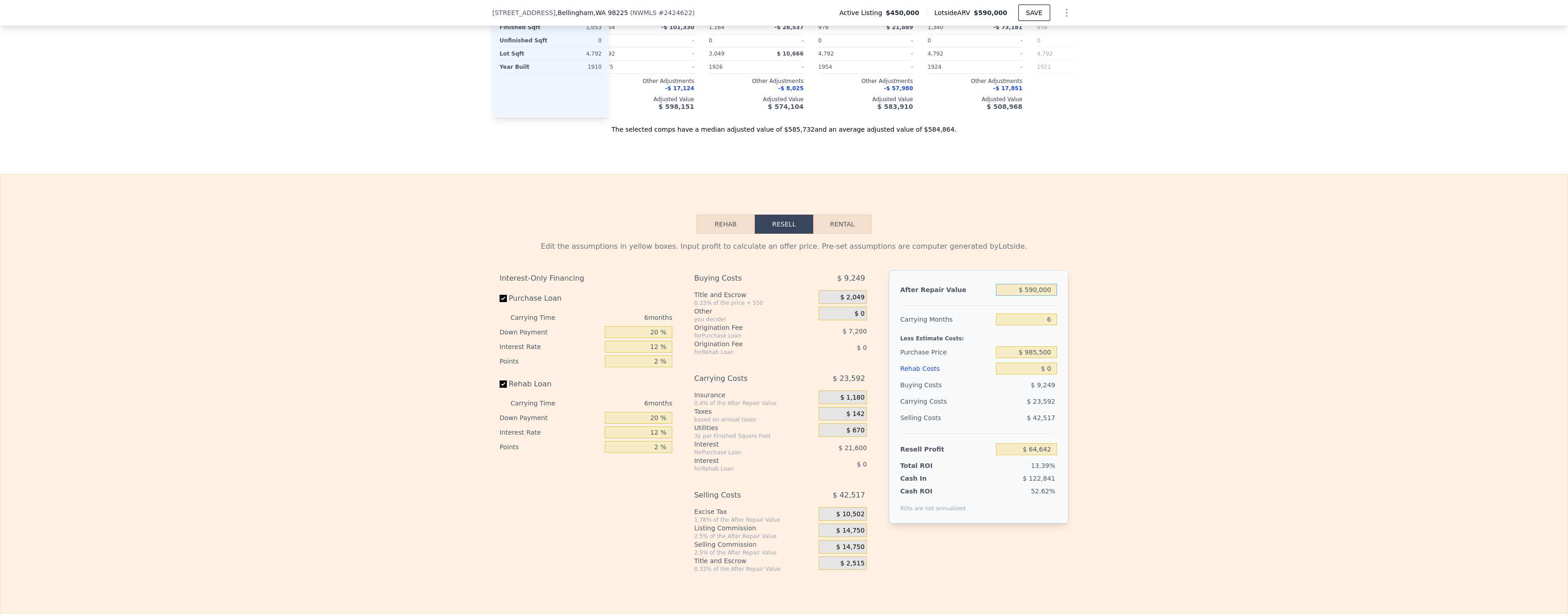
click at [1034, 296] on input "$ 590,000" at bounding box center [1026, 290] width 61 height 12
type input "$ 60"
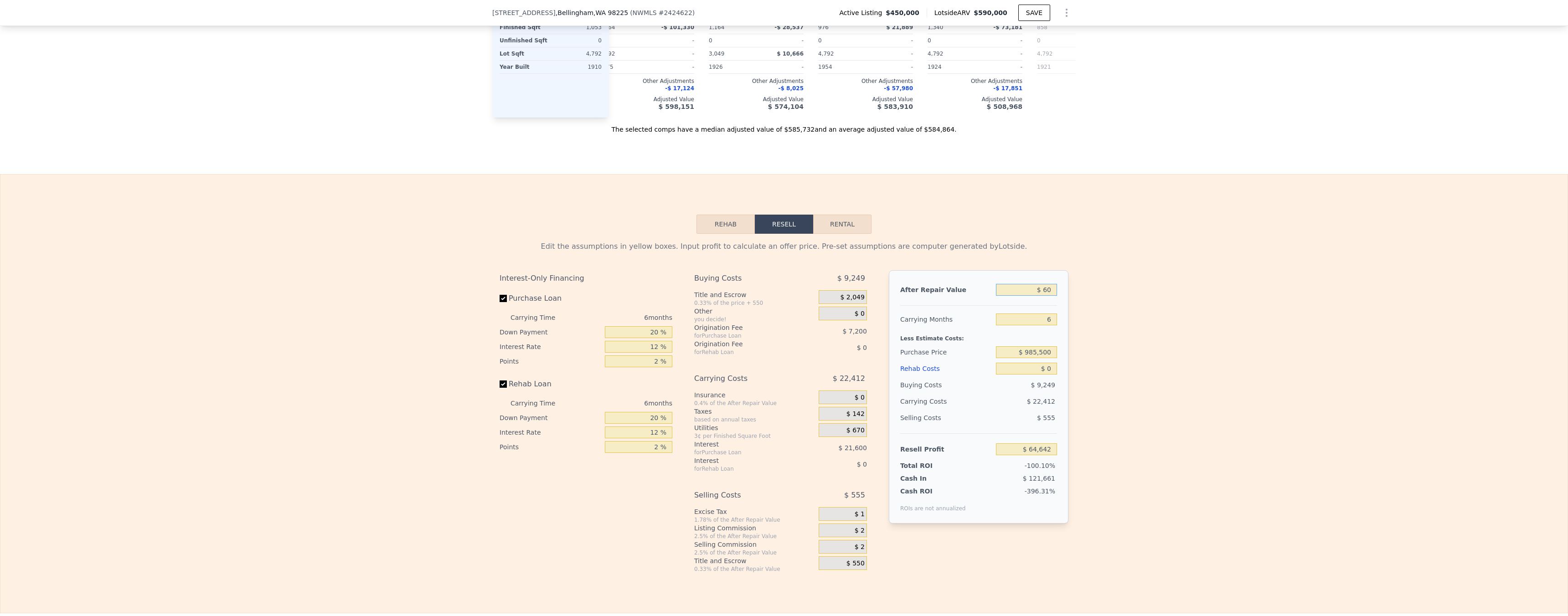
type input "-$ 482,156"
type input "$ 600"
type input "-$ 481,655"
type input "$ 6,000"
type input "-$ 476,650"
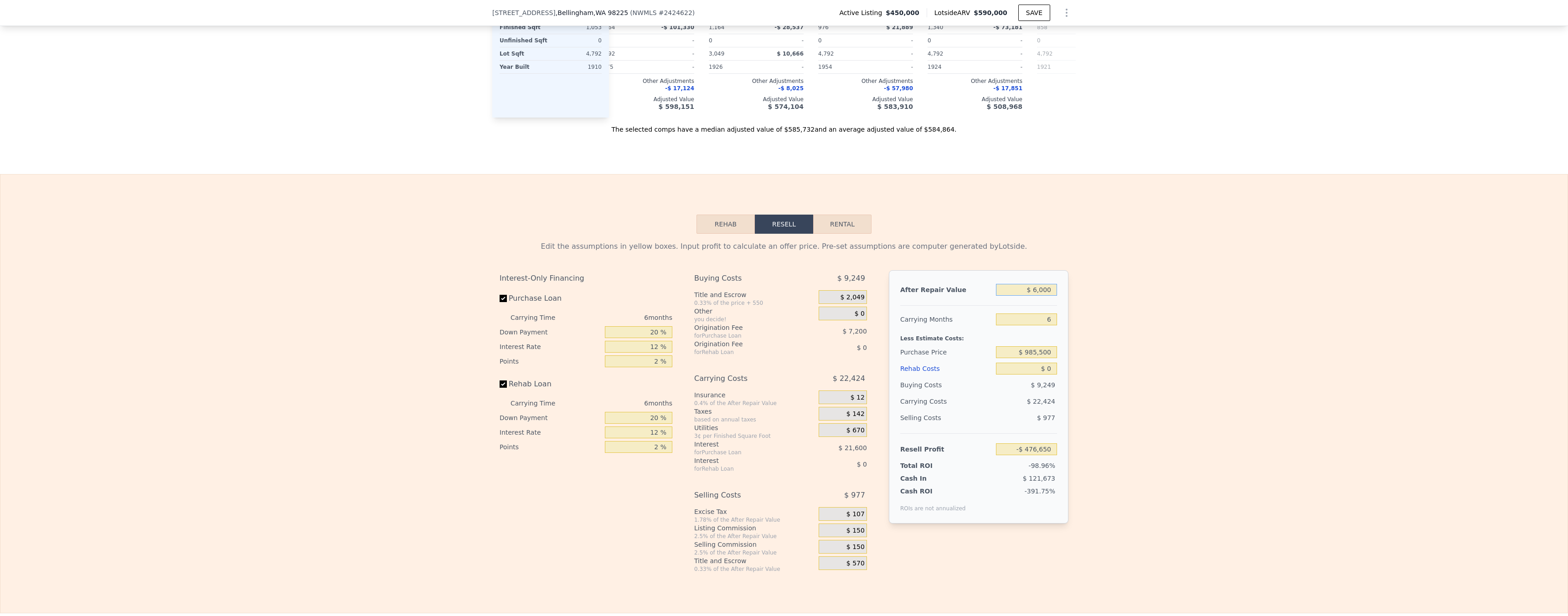
type input "$ 60,000"
type input "-$ 426,599"
type input "$ 600,000"
type input "$ 73,911"
type input "$ 600,000"
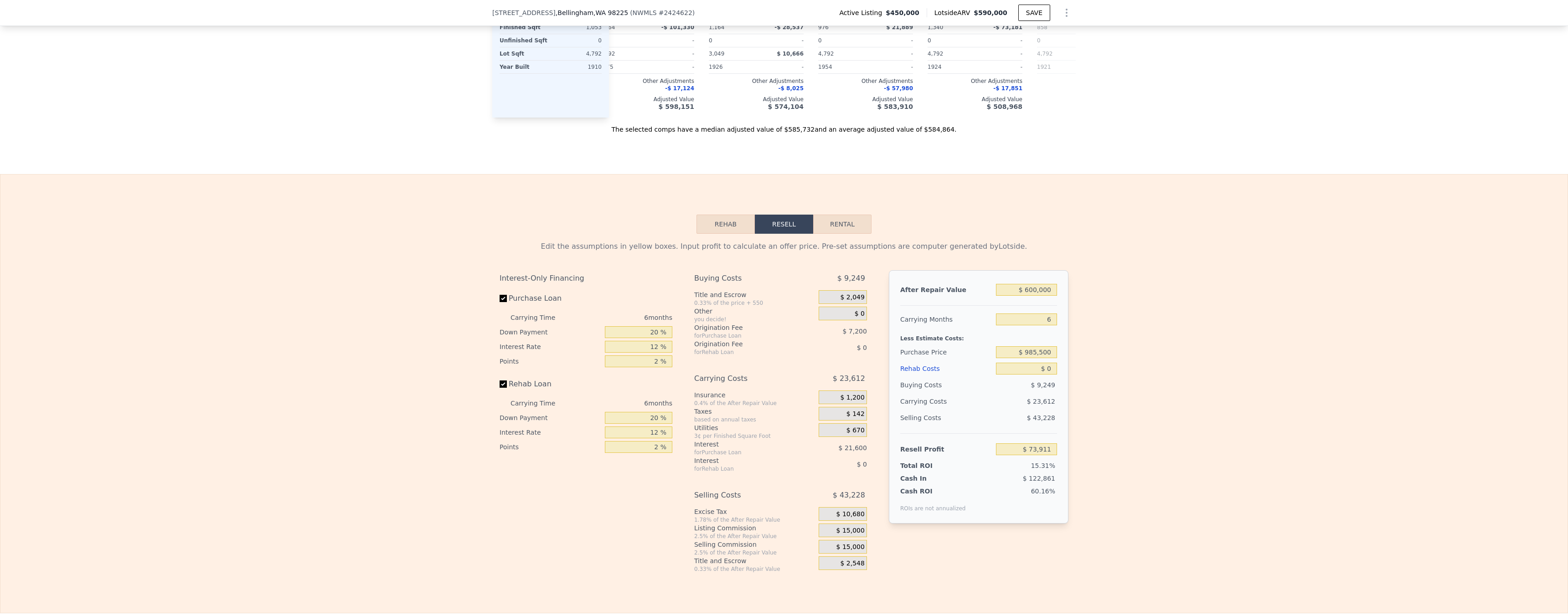
click at [1135, 329] on div "Edit the assumptions in yellow boxes. Input profit to calculate an offer price.…" at bounding box center [784, 403] width 1567 height 339
click at [1045, 375] on input "$ 0" at bounding box center [1026, 368] width 61 height 12
type input "$ 60"
type input "$ 73,850"
type input "$ 600"
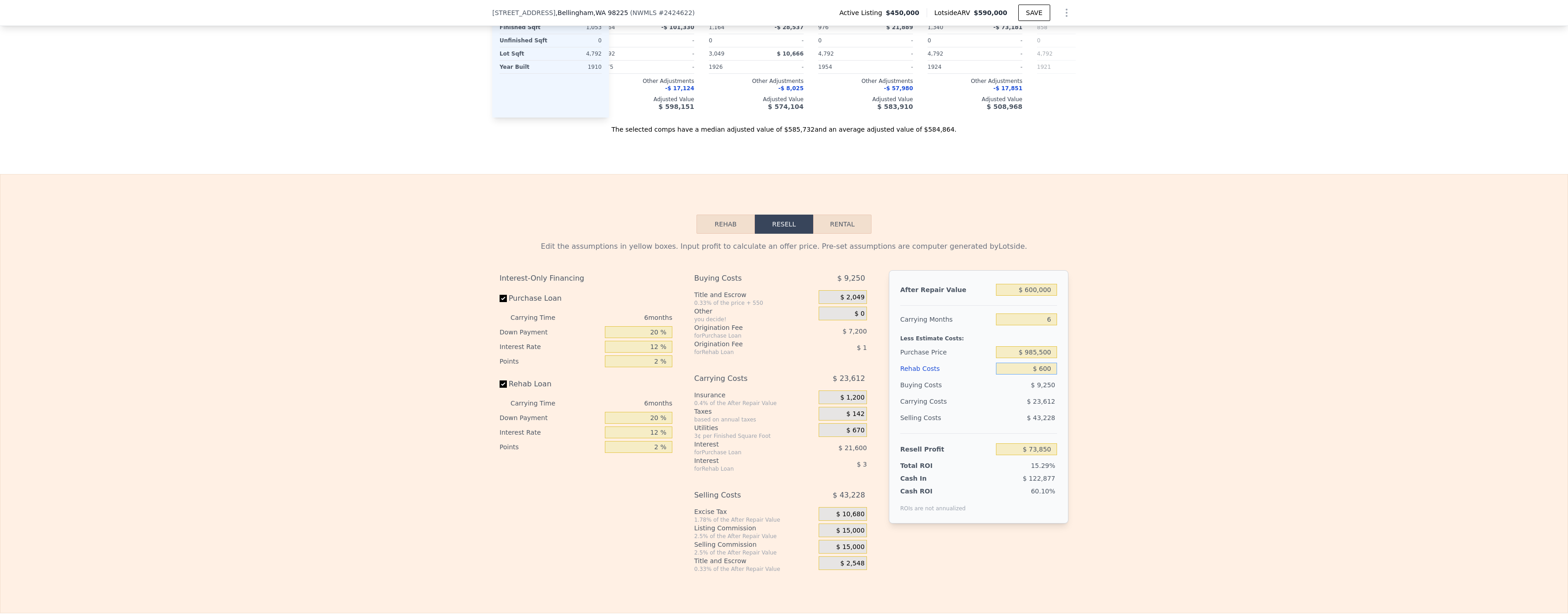
type input "$ 73,271"
type input "$ 6,000"
type input "$ 67,527"
type input "$ 60,000"
type input "$ 10,071"
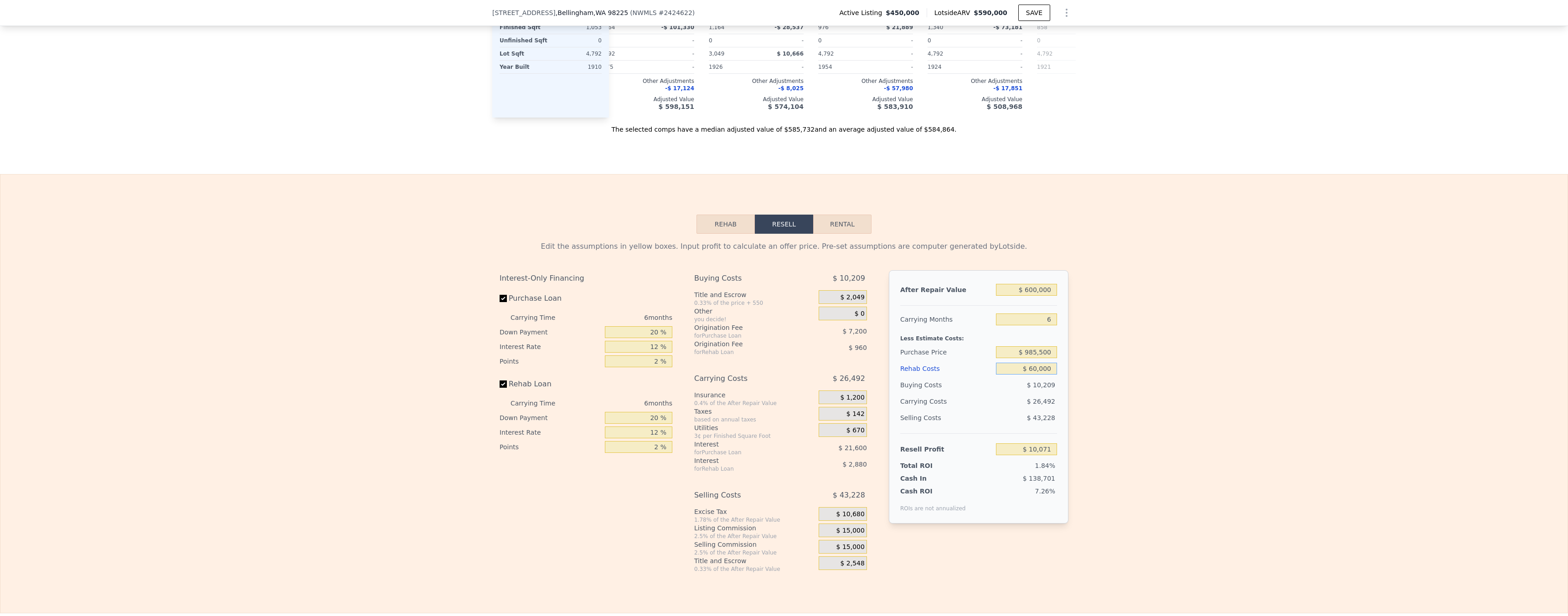
type input "$ 60,000"
click at [1048, 359] on input "$ 985,500" at bounding box center [1026, 352] width 61 height 12
click at [1097, 362] on div "Edit the assumptions in yellow boxes. Input profit to calculate an offer price.…" at bounding box center [784, 403] width 1567 height 339
click at [1097, 363] on div "Edit the assumptions in yellow boxes. Input profit to calculate an offer price.…" at bounding box center [784, 403] width 1567 height 339
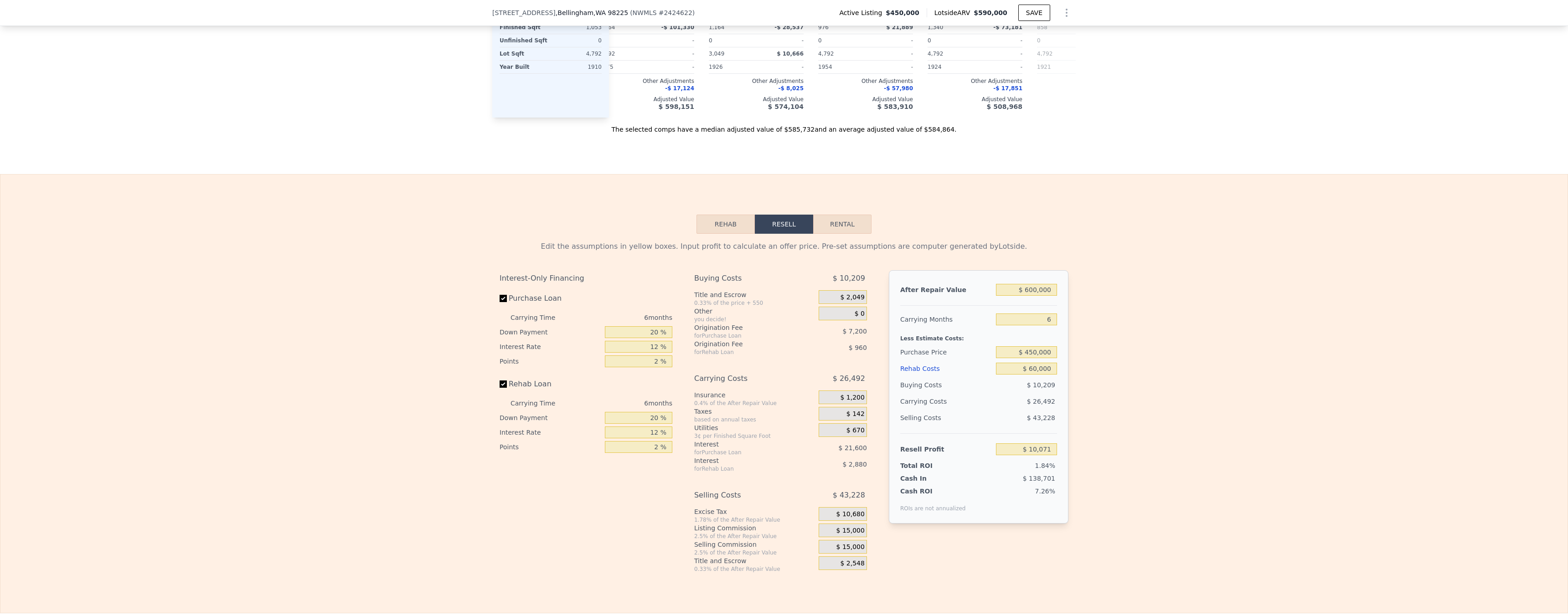
click at [1061, 359] on div "After Repair Value $ 600,000 Carrying Months 6 Less Estimate Costs: Purchase Pr…" at bounding box center [978, 397] width 180 height 253
click at [1040, 375] on input "$ 60,000" at bounding box center [1026, 368] width 61 height 12
click at [1043, 359] on input "$ 450,000" at bounding box center [1026, 352] width 61 height 12
type input "$ 400,000"
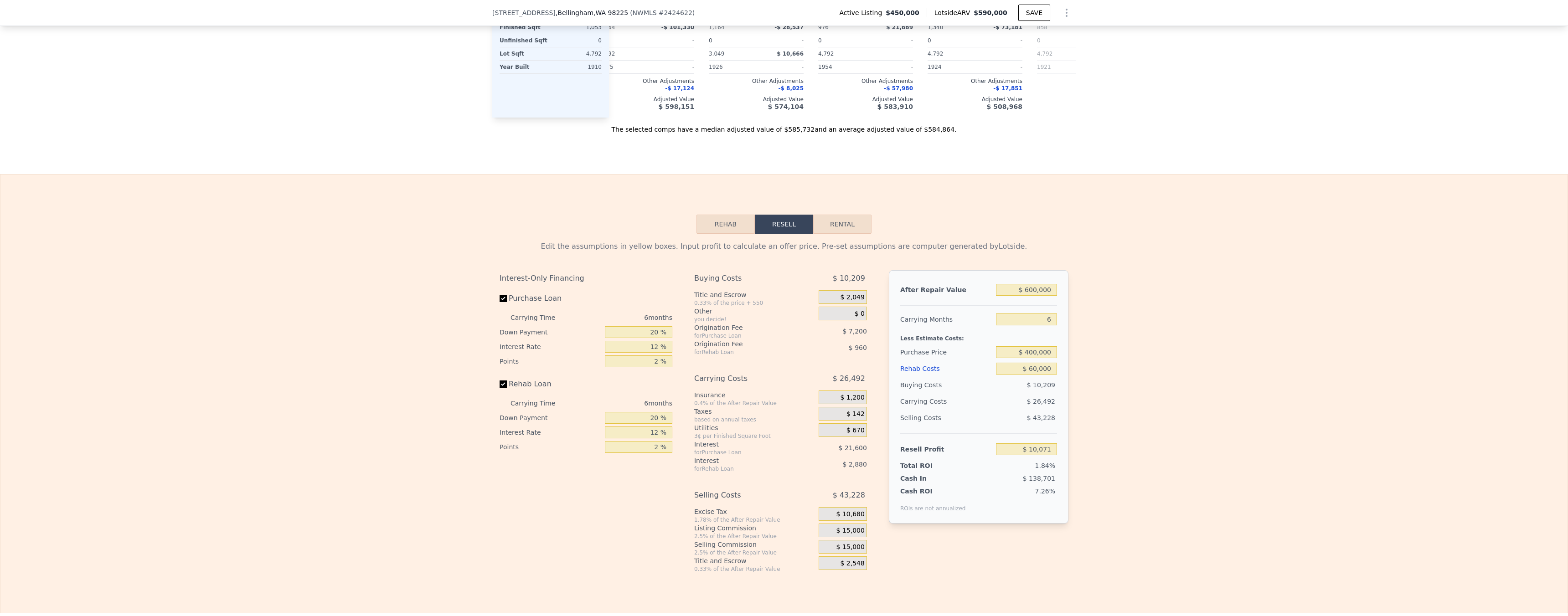
click at [1112, 405] on div "Edit the assumptions in yellow boxes. Input profit to calculate an offer price.…" at bounding box center [784, 403] width 1567 height 339
type input "$ 63,438"
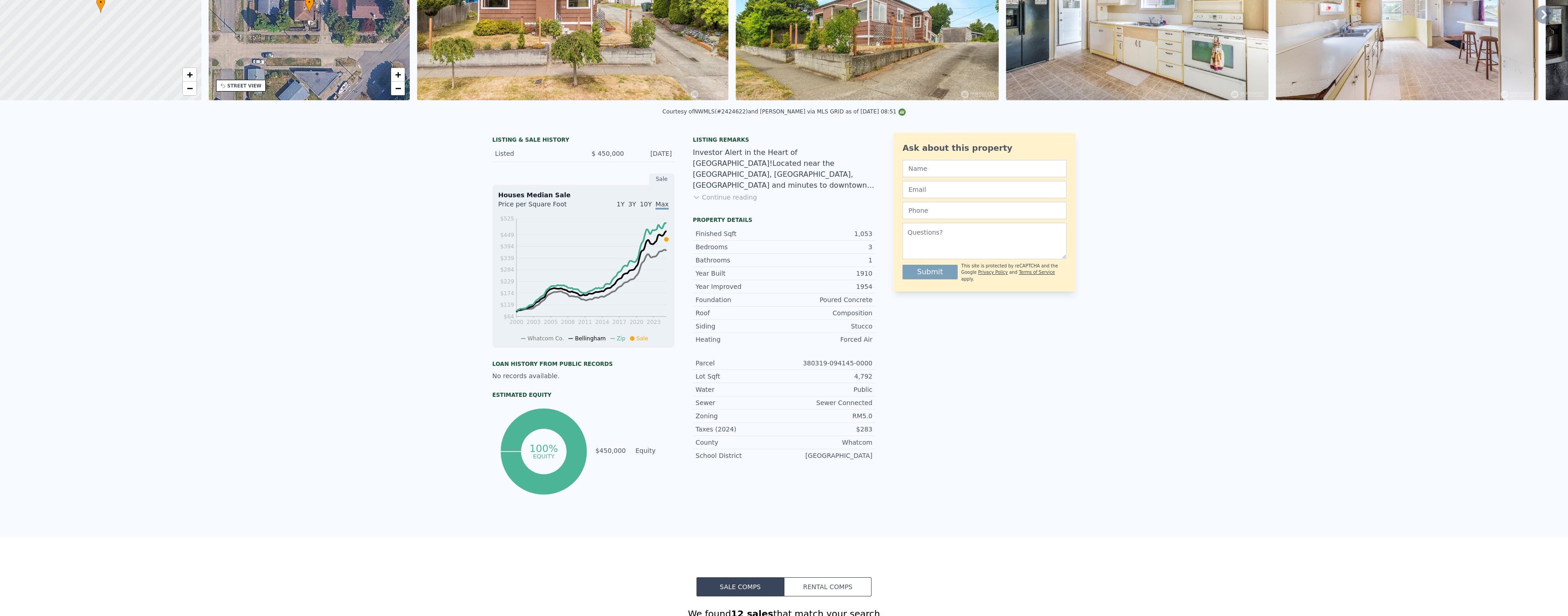
scroll to position [0, 0]
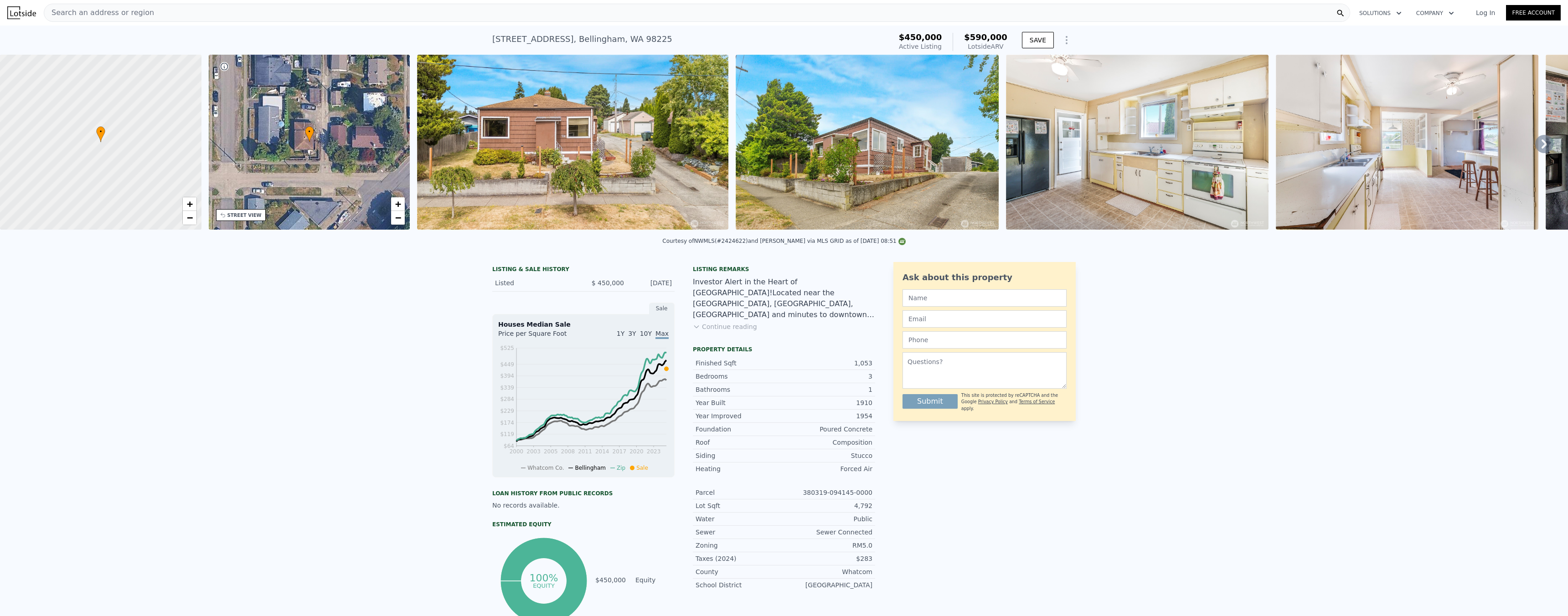
click at [312, 18] on div "Search an address or region" at bounding box center [697, 13] width 1306 height 18
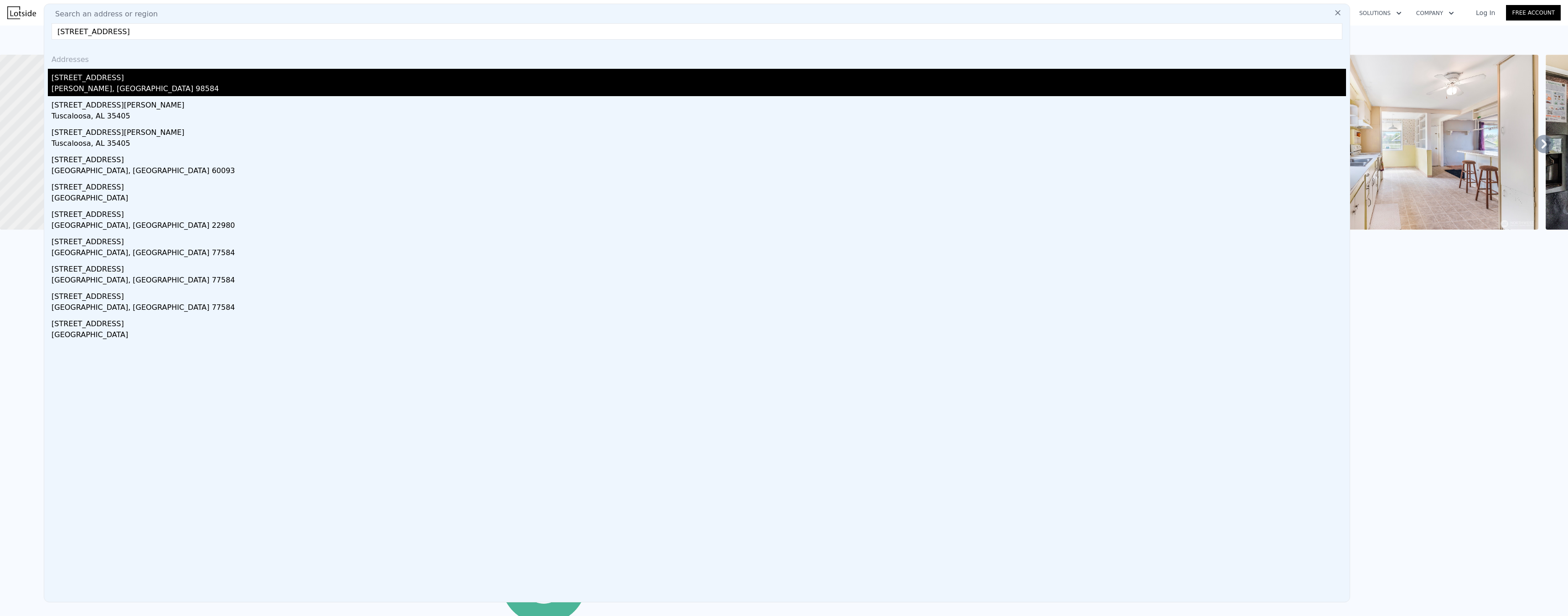
type input "[STREET_ADDRESS]"
click at [186, 86] on div "[PERSON_NAME], [GEOGRAPHIC_DATA] 98584" at bounding box center [699, 89] width 1295 height 13
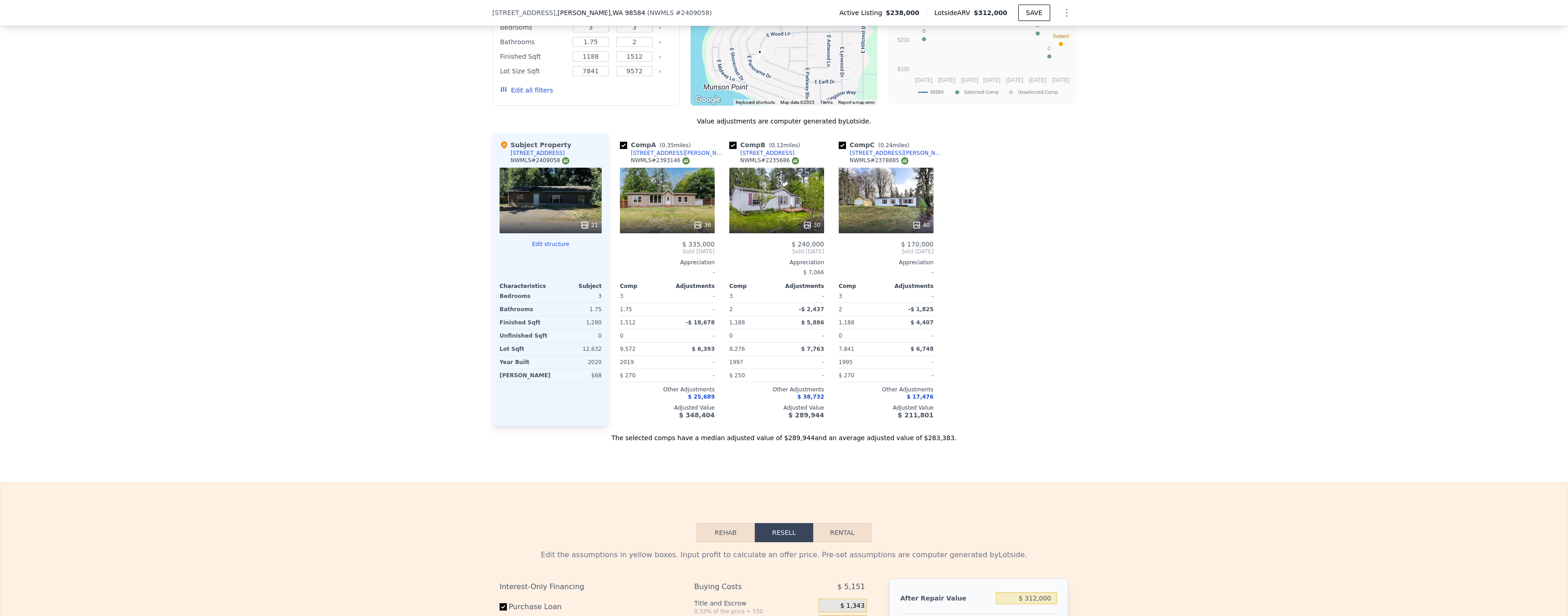
scroll to position [908, 0]
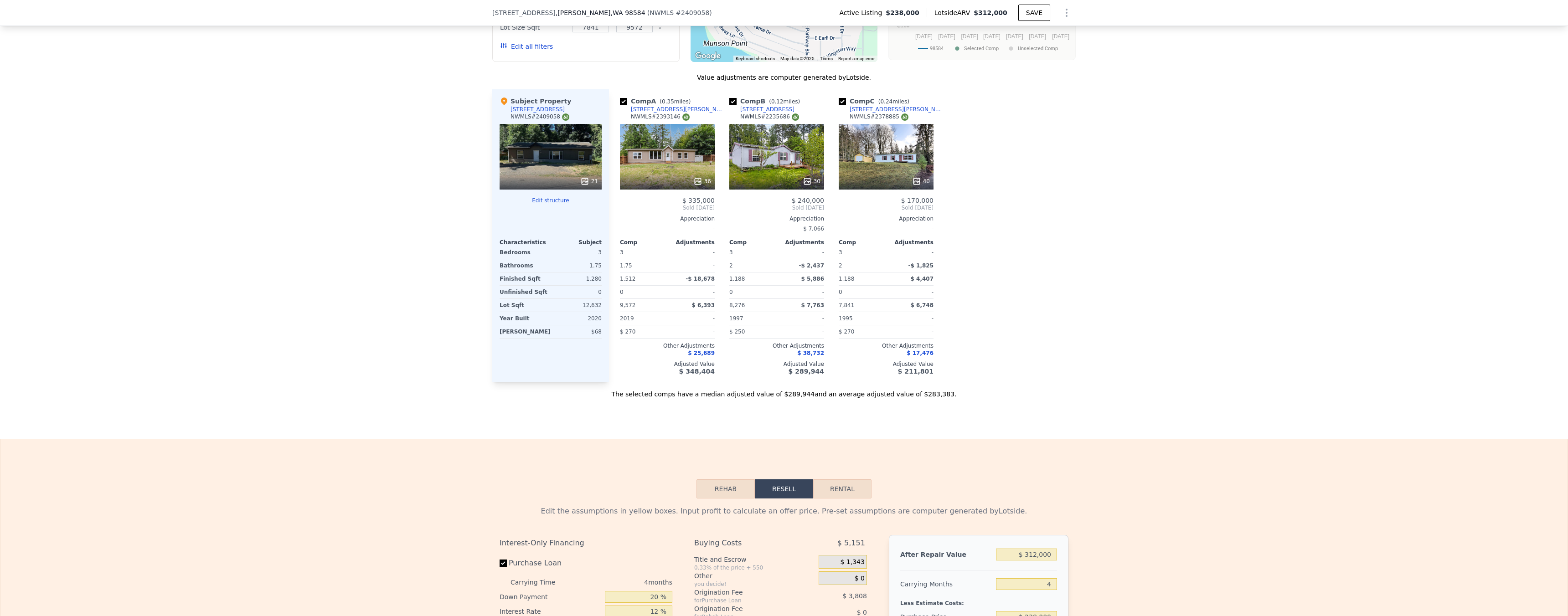
click at [914, 186] on icon at bounding box center [916, 181] width 9 height 9
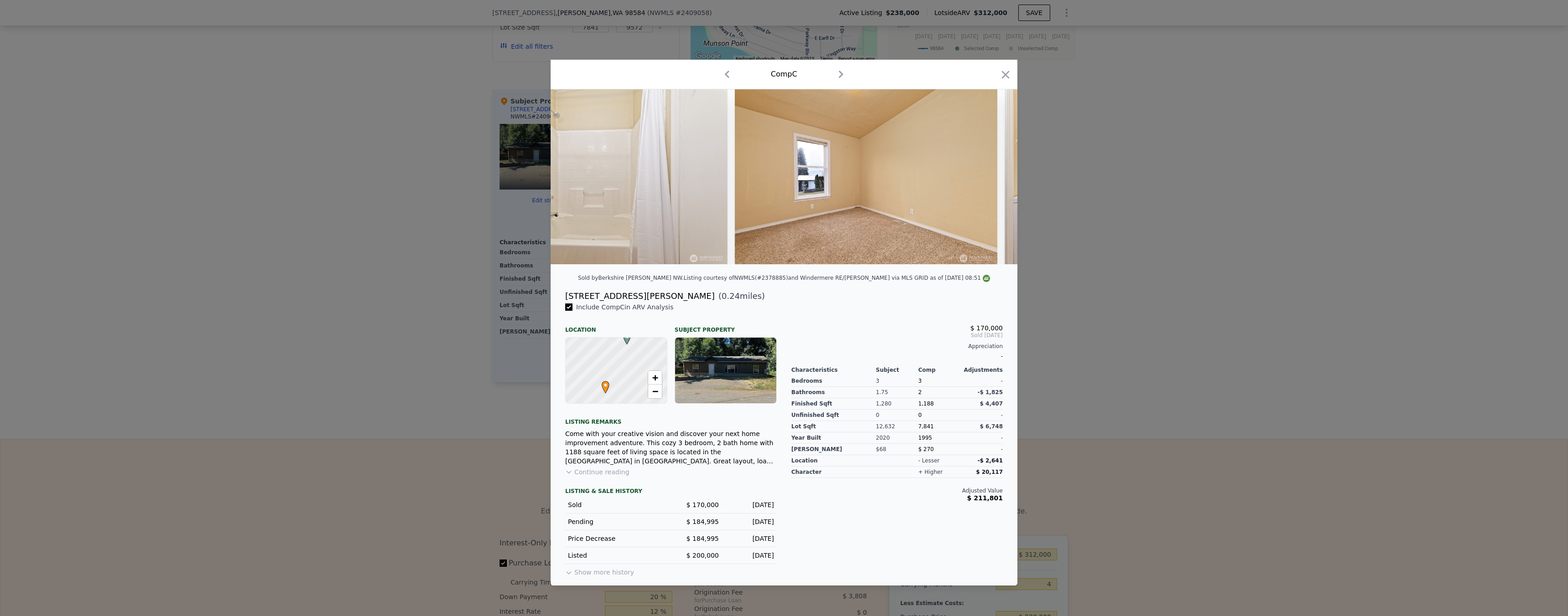
scroll to position [0, 4384]
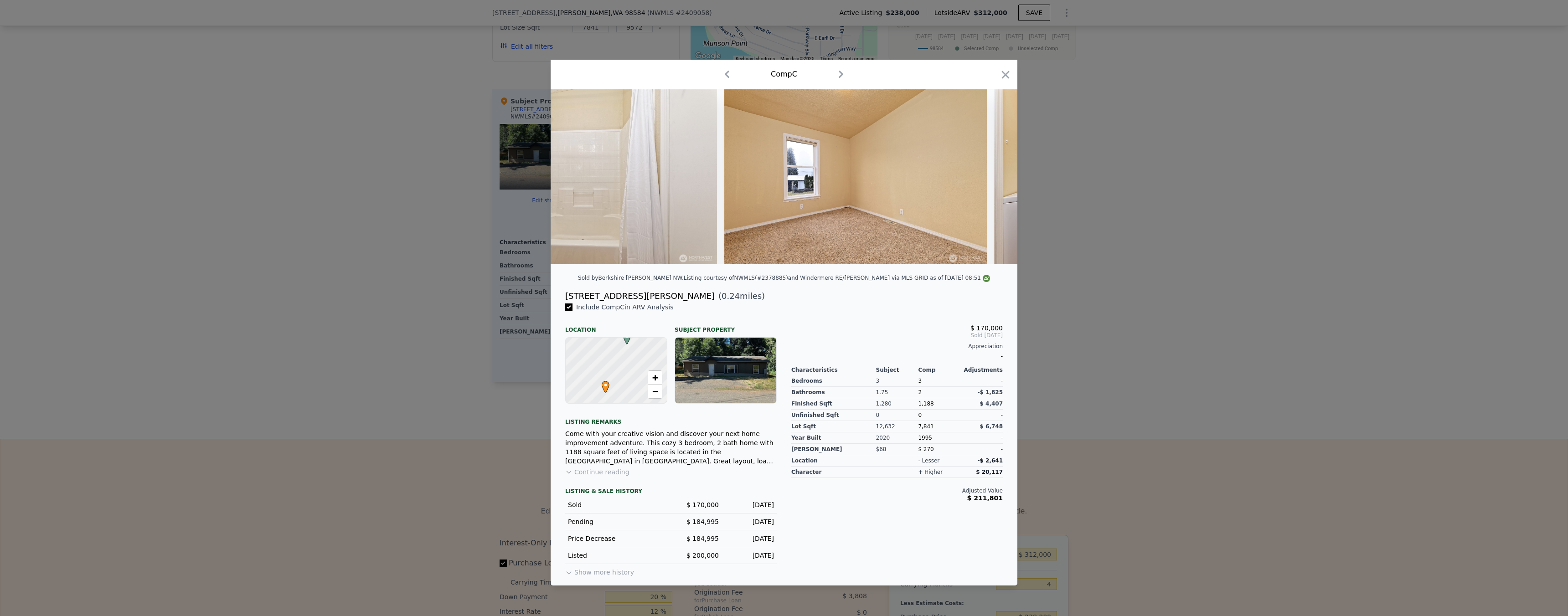
click at [1206, 264] on div at bounding box center [784, 308] width 1568 height 616
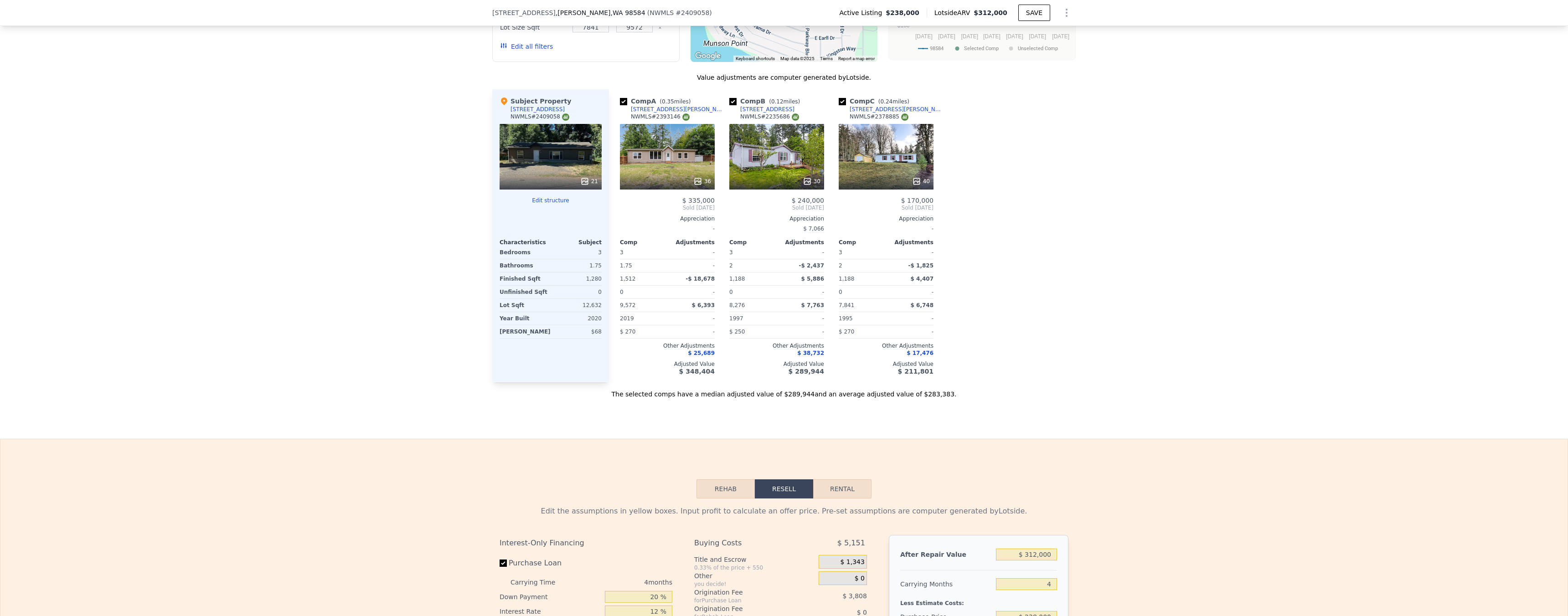
click at [701, 185] on div "36" at bounding box center [702, 181] width 18 height 9
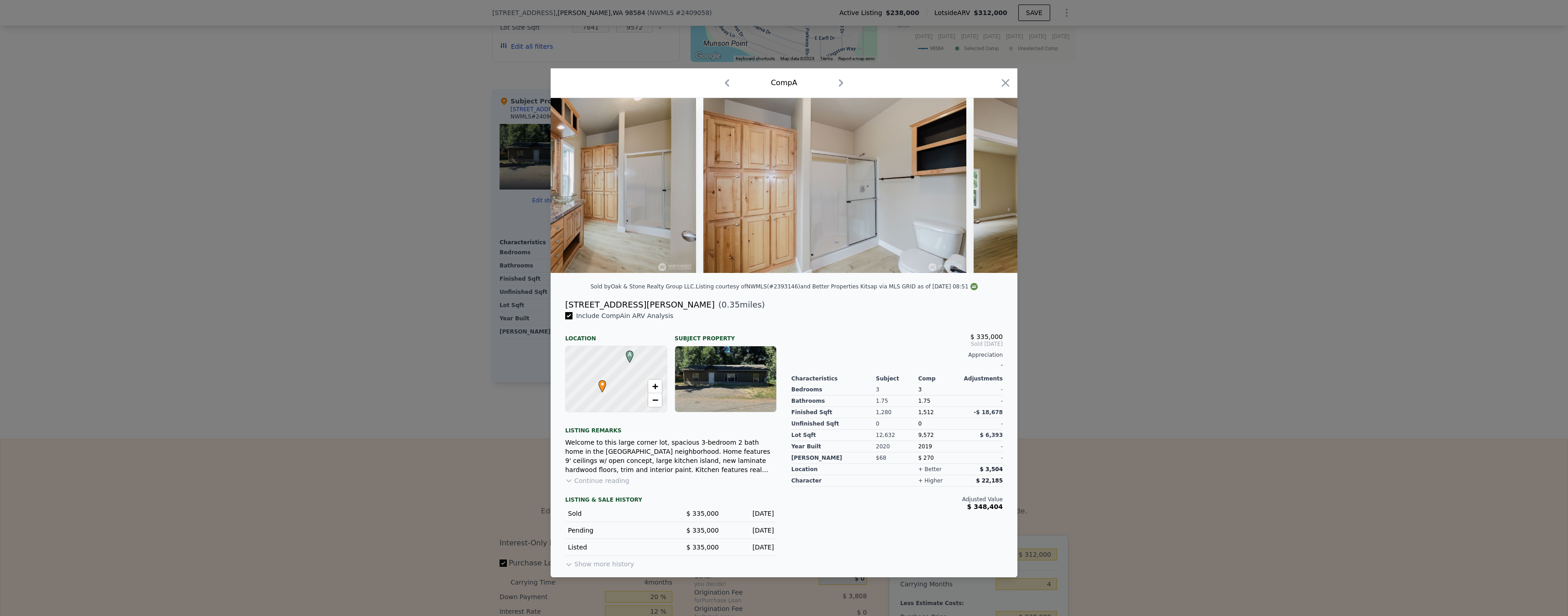
scroll to position [0, 5795]
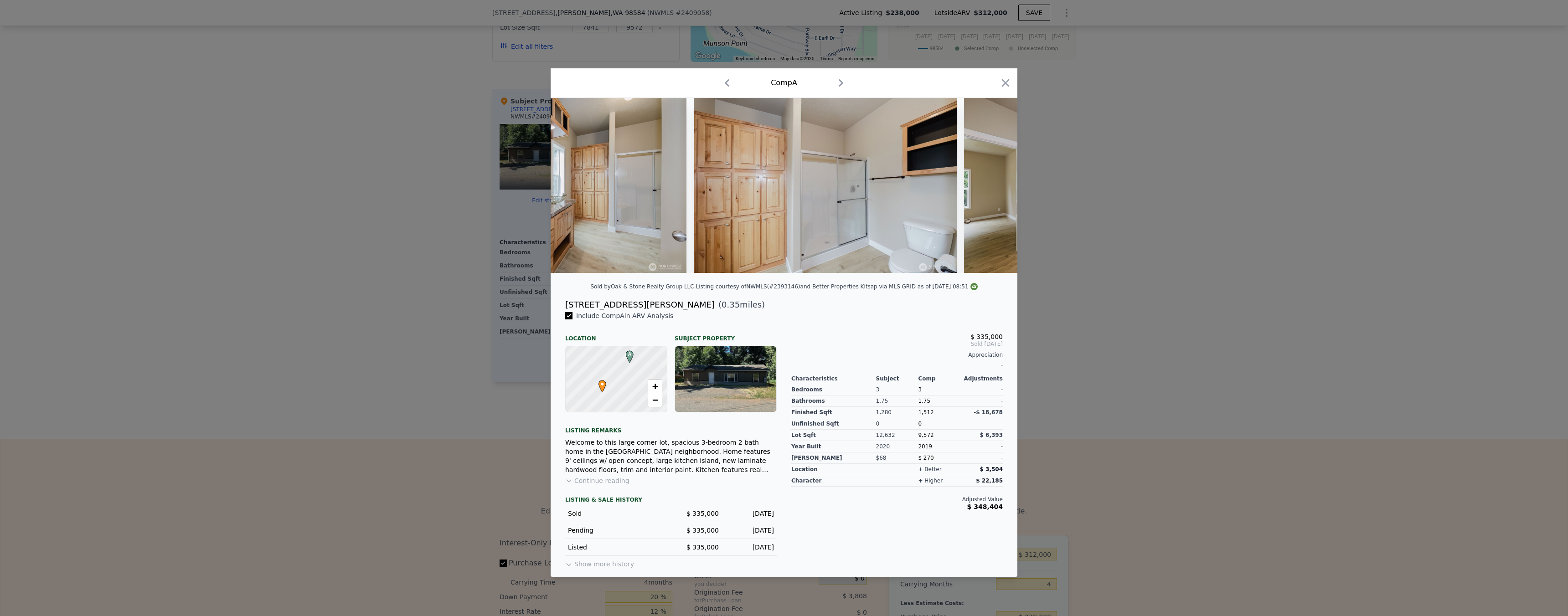
drag, startPoint x: 1167, startPoint y: 287, endPoint x: 1152, endPoint y: 288, distance: 15.0
click at [1167, 287] on div at bounding box center [784, 308] width 1568 height 616
